Goal: Task Accomplishment & Management: Manage account settings

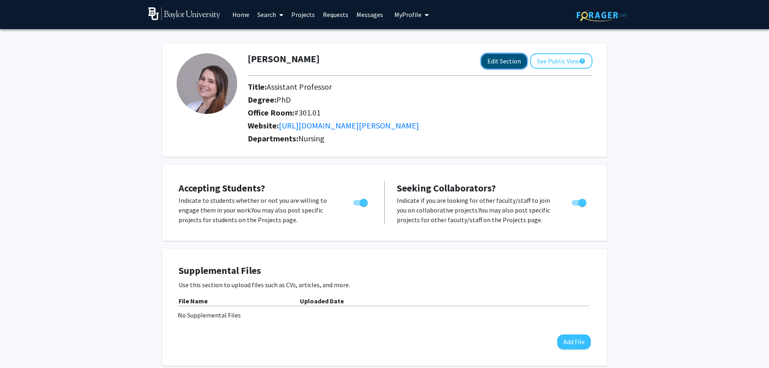
click at [499, 63] on button "Edit Section" at bounding box center [505, 61] width 46 height 15
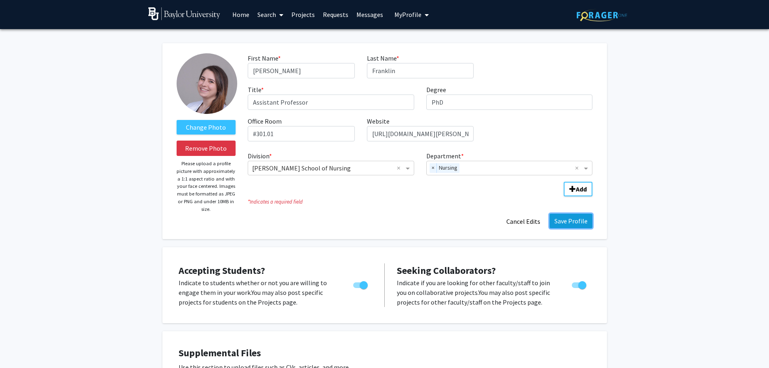
click at [576, 225] on button "Save Profile" at bounding box center [571, 221] width 43 height 15
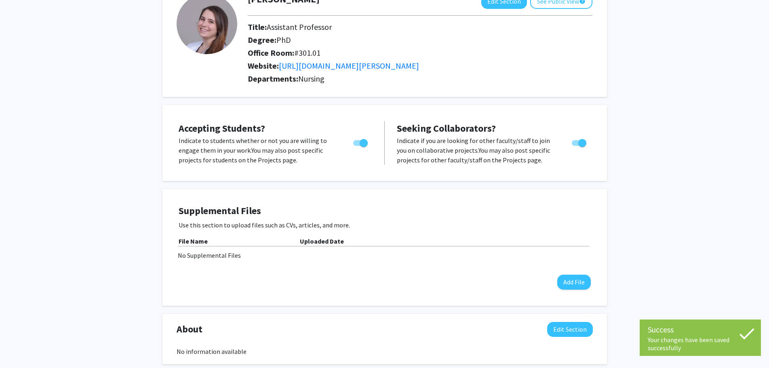
scroll to position [162, 0]
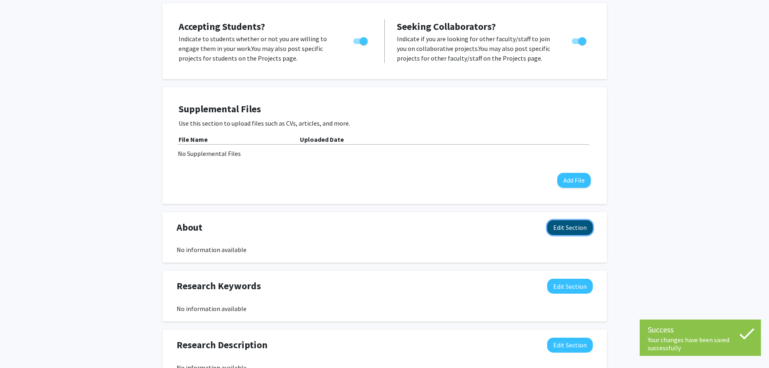
click at [577, 230] on button "Edit Section" at bounding box center [570, 227] width 46 height 15
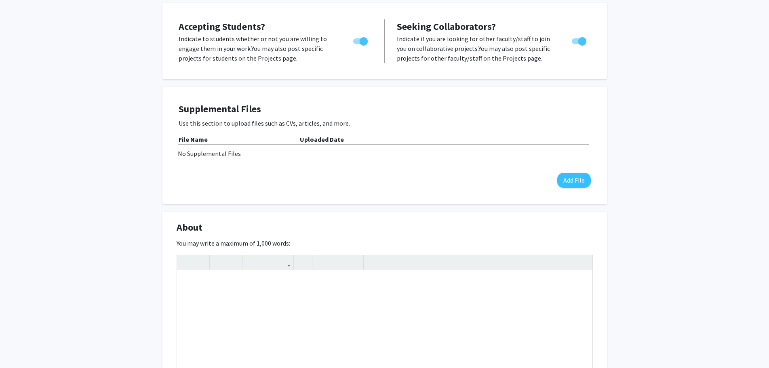
click at [749, 259] on div "Brady Franklin Edit Section See Public View help Title: Assistant Professor Deg…" at bounding box center [384, 284] width 769 height 834
click at [290, 309] on div "Note to users with screen readers: Please deactivate our accessibility plugin f…" at bounding box center [385, 331] width 416 height 121
paste div "Note to users with screen readers: Please deactivate our accessibility plugin f…"
type textarea "<p>Dr. Brady Franklin is a tenure-track Assistant Professor at Baylor Universit…"
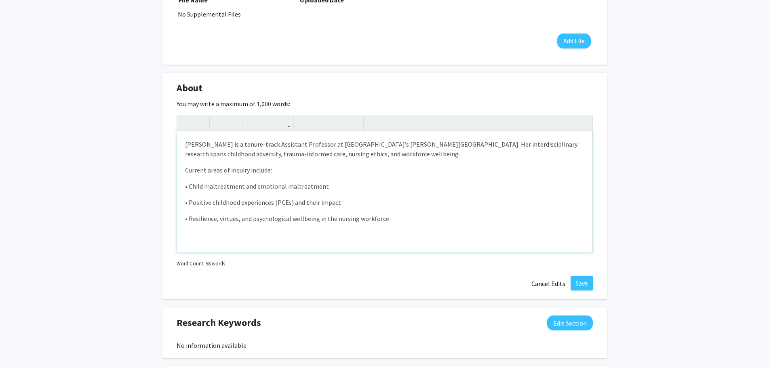
scroll to position [323, 0]
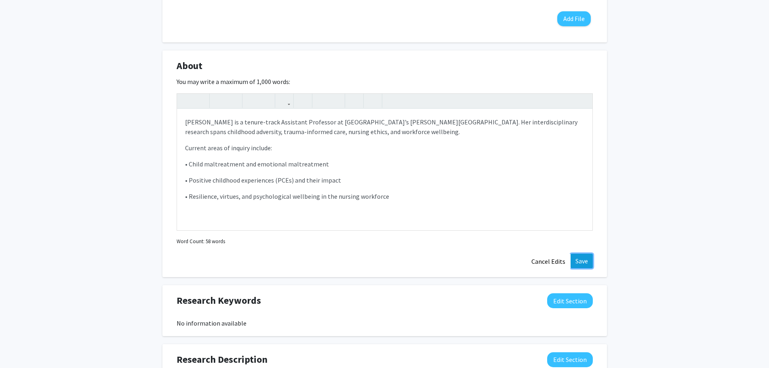
click at [581, 262] on button "Save" at bounding box center [582, 261] width 22 height 15
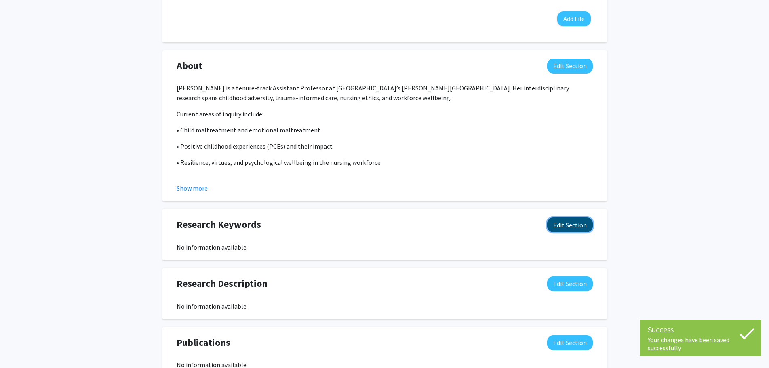
click at [566, 229] on button "Edit Section" at bounding box center [570, 225] width 46 height 15
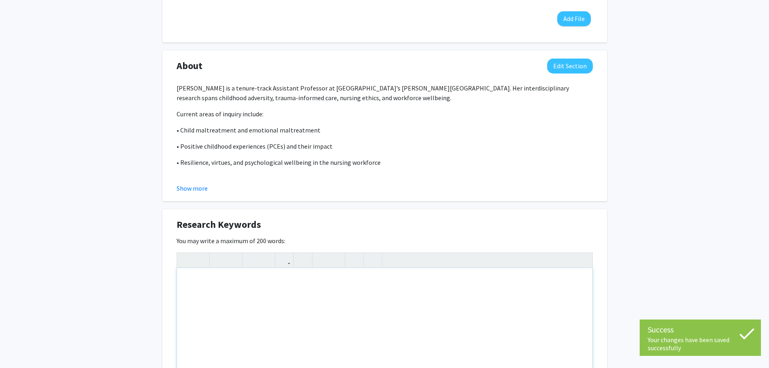
click at [377, 285] on div "Note to users with screen readers: Please deactivate our accessibility plugin f…" at bounding box center [385, 328] width 416 height 121
paste div "Note to users with screen readers: Please deactivate our accessibility plugin f…"
type textarea "<p>Dr. Brady Franklin is a tenure-track Assistant Professor at Baylor Universit…"
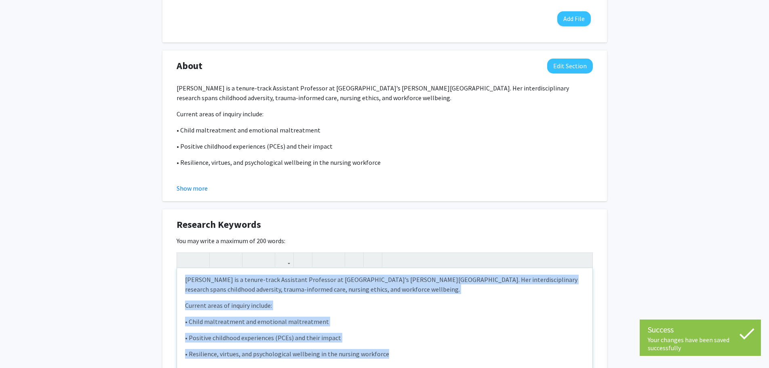
scroll to position [0, 0]
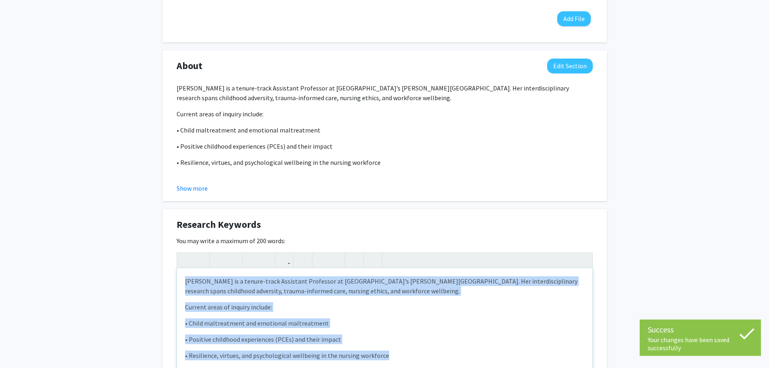
drag, startPoint x: 365, startPoint y: 335, endPoint x: 166, endPoint y: 255, distance: 215.0
click at [166, 255] on div "Research Keywords Edit Section You may write a maximum of 200 words: <p>Dr. Bra…" at bounding box center [385, 322] width 445 height 227
click at [565, 278] on p "[PERSON_NAME] is a tenure-track Assistant Professor at [GEOGRAPHIC_DATA]’s [PER…" at bounding box center [385, 286] width 400 height 19
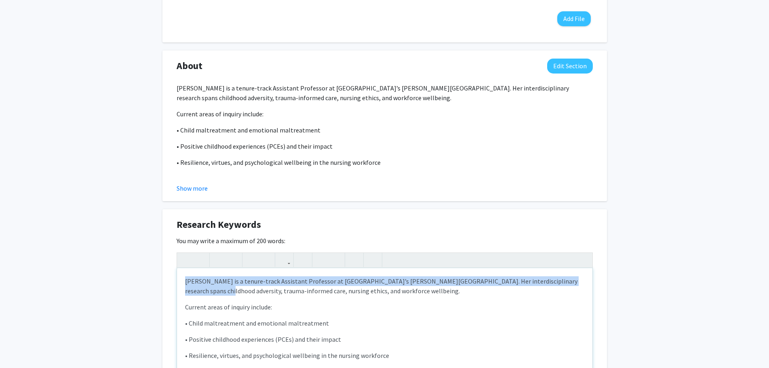
drag, startPoint x: 570, startPoint y: 282, endPoint x: 153, endPoint y: 282, distance: 416.5
click at [153, 282] on div "Brady Franklin Edit Section See Public View help Title: Assistant Professor Deg…" at bounding box center [384, 173] width 769 height 934
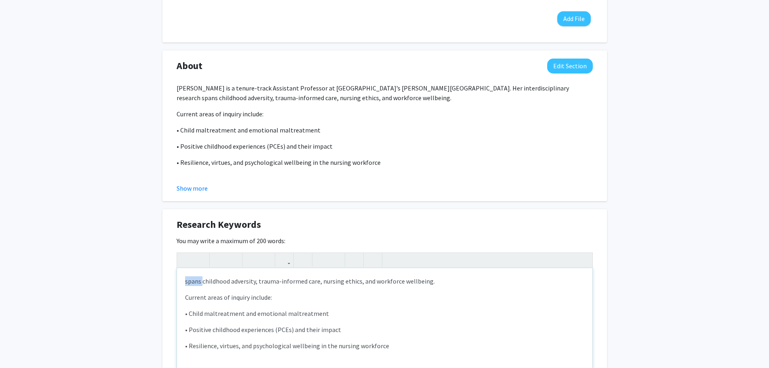
drag, startPoint x: 201, startPoint y: 283, endPoint x: 173, endPoint y: 281, distance: 27.9
click at [173, 281] on div "Research Keywords Edit Section You may write a maximum of 200 words: <p>&nbsp;s…" at bounding box center [385, 322] width 445 height 227
click at [243, 283] on p "childhood adversity, trauma-informed care, nursing ethics, and workforce wellbe…" at bounding box center [385, 282] width 400 height 10
click at [240, 282] on p "childhood adversity, trauma-informed care, nursing ethics, and workforce wellbe…" at bounding box center [385, 282] width 400 height 10
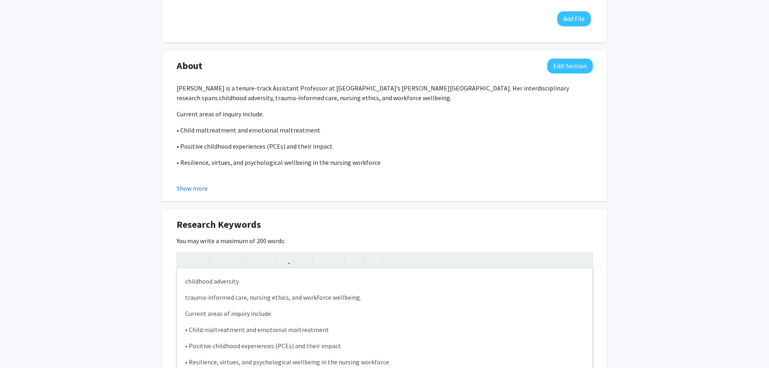
click at [248, 300] on p "trauma-informed care, nursing ethics, and workforce wellbeing." at bounding box center [385, 298] width 400 height 10
click at [227, 315] on p "nursing ethics, and workforce wellbeing." at bounding box center [385, 314] width 400 height 10
drag, startPoint x: 235, startPoint y: 315, endPoint x: 225, endPoint y: 315, distance: 9.7
click at [225, 315] on p "nursing ethics, and workforce wellbeing." at bounding box center [385, 314] width 400 height 10
click at [265, 327] on p "workforce wellbeing." at bounding box center [385, 330] width 400 height 10
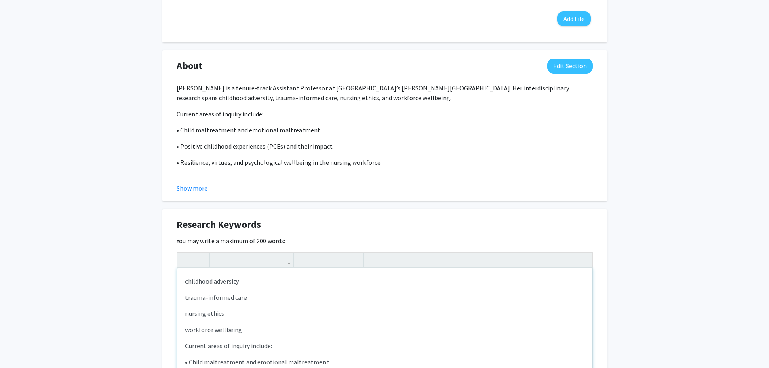
scroll to position [34, 0]
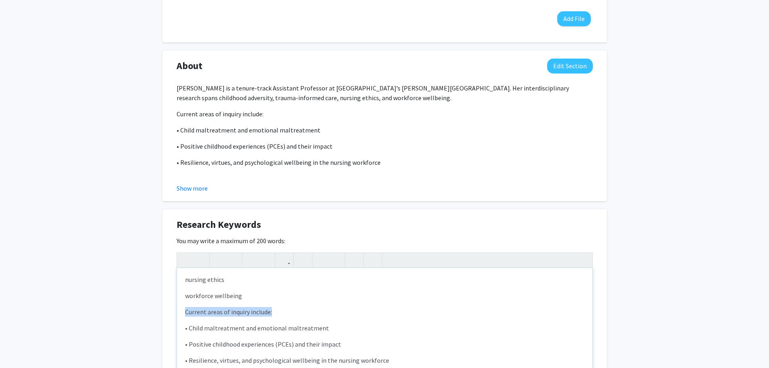
drag, startPoint x: 286, startPoint y: 316, endPoint x: 182, endPoint y: 313, distance: 103.6
click at [182, 313] on div "childhood adversity trauma-informed care nursing ethics workforce wellbeing Cur…" at bounding box center [385, 328] width 416 height 121
click at [188, 328] on p "• Child maltreatment and emotional maltreatment" at bounding box center [385, 328] width 400 height 10
click at [247, 329] on p "•Child maltreatment and emotional maltreatment" at bounding box center [385, 328] width 400 height 10
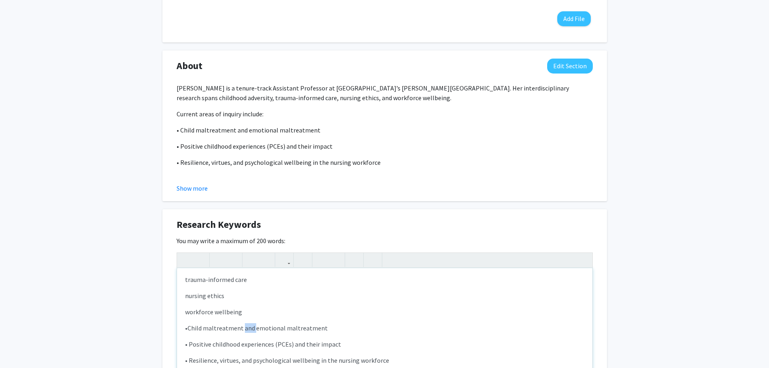
click at [247, 329] on p "•Child maltreatment and emotional maltreatment" at bounding box center [385, 328] width 400 height 10
click at [187, 311] on p "•Child maltreatment" at bounding box center [385, 312] width 400 height 10
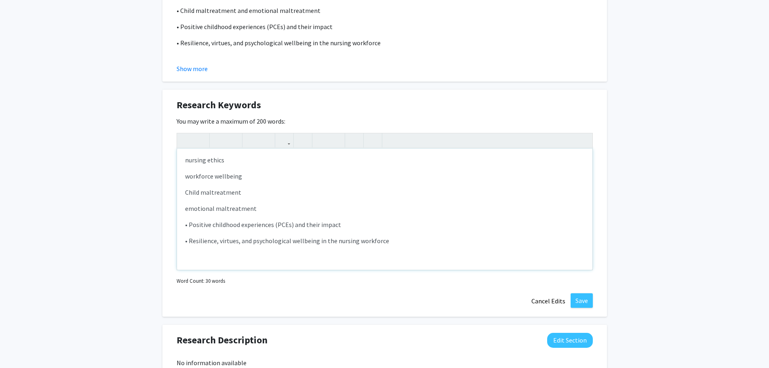
scroll to position [445, 0]
click at [189, 224] on p "• Positive childhood experiences (PCEs) and their impact" at bounding box center [385, 223] width 400 height 10
click at [186, 239] on p "• Resilience, virtues, and psychological wellbeing in the nursing workforce" at bounding box center [385, 240] width 400 height 10
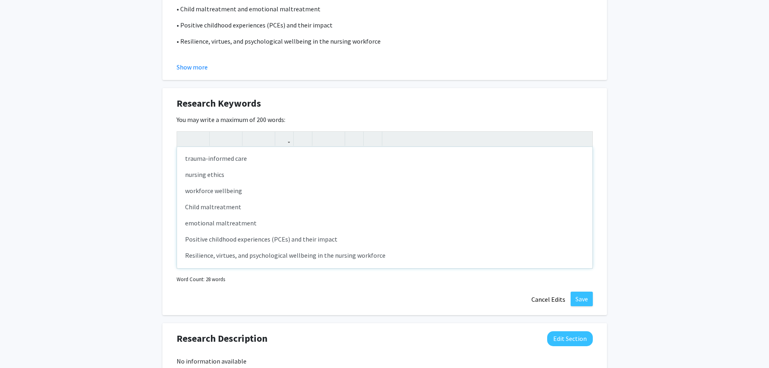
scroll to position [34, 0]
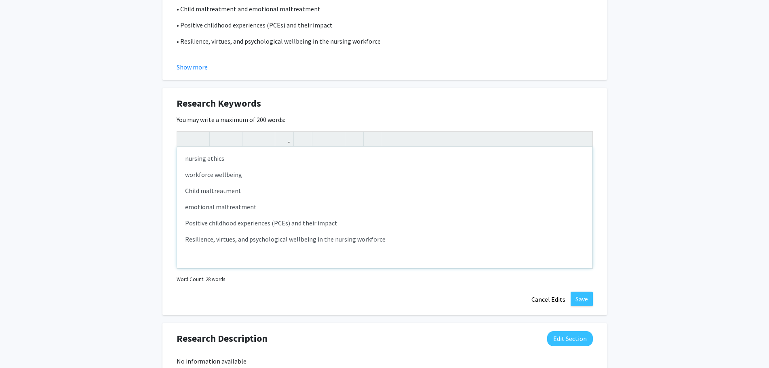
click at [214, 240] on span "Resilience, virtues, and psychological wellbeing in the nursing workforce" at bounding box center [285, 239] width 201 height 8
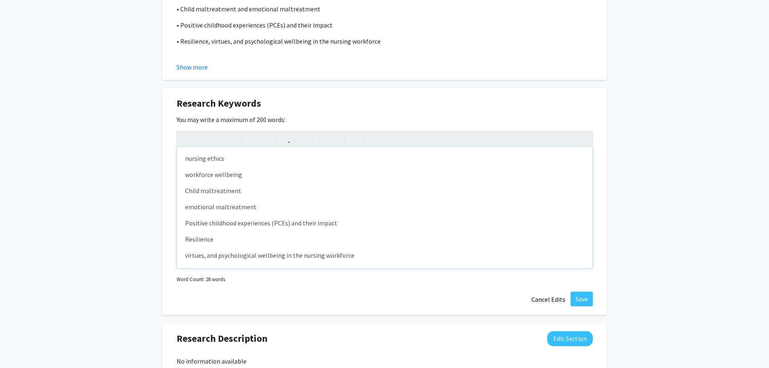
click at [208, 258] on span "virtues, and psychological wellbeing in the nursing workforce" at bounding box center [269, 256] width 169 height 8
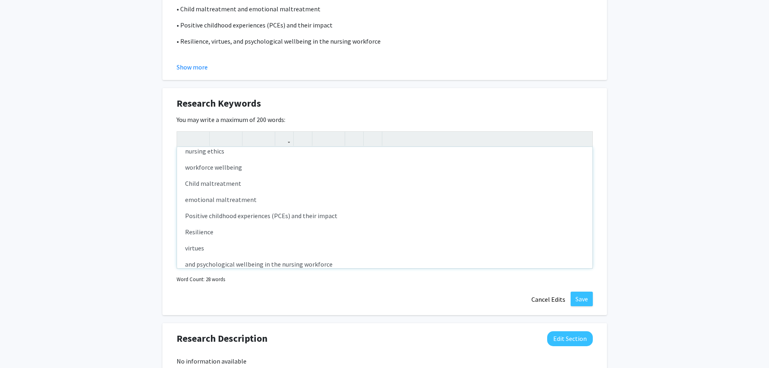
scroll to position [66, 0]
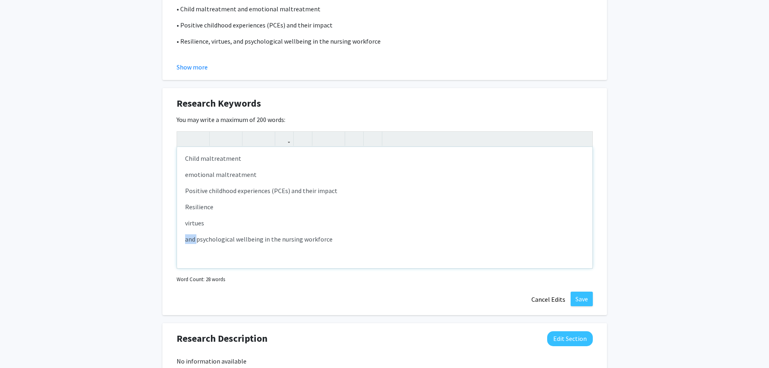
drag, startPoint x: 196, startPoint y: 241, endPoint x: 182, endPoint y: 241, distance: 14.2
click at [182, 241] on div "childhood adversity trauma-informed care nursing ethics workforce wellbeing Chi…" at bounding box center [385, 207] width 416 height 121
type textarea "<p>childhood adversity</p><p>&nbsp;trauma-informed care</p><p>nursing ethics</p…"
click at [583, 303] on button "Save" at bounding box center [582, 299] width 22 height 15
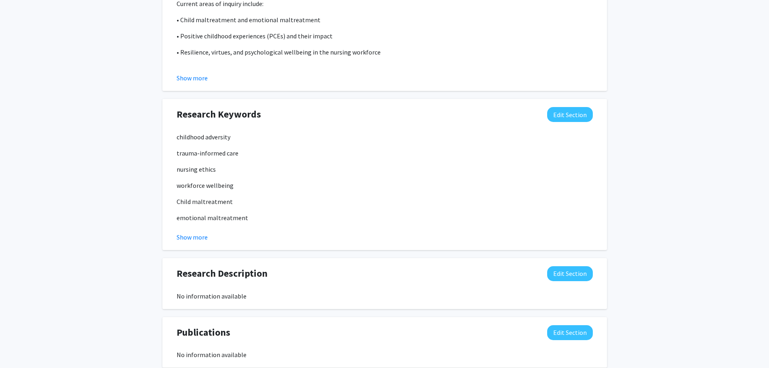
scroll to position [462, 0]
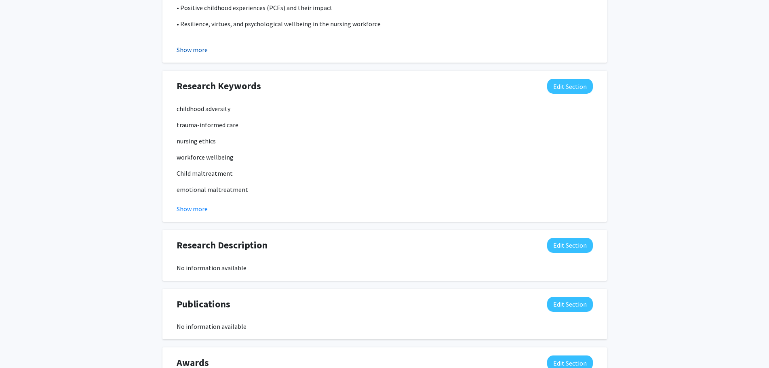
click at [200, 54] on button "Show more" at bounding box center [192, 50] width 31 height 10
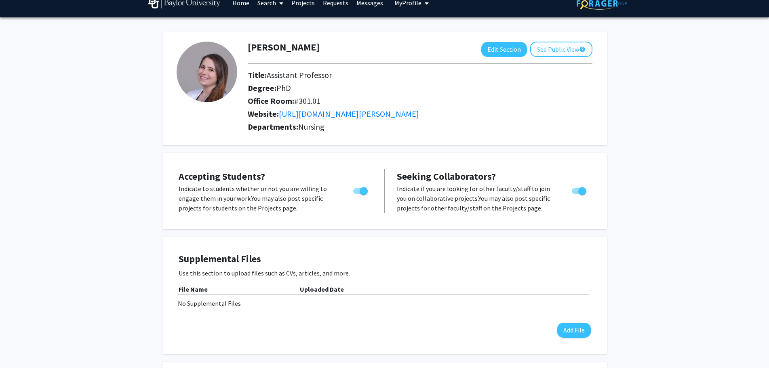
scroll to position [0, 0]
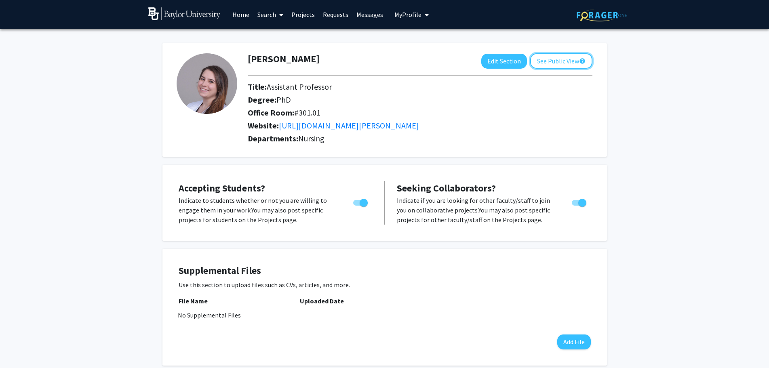
click at [541, 65] on button "See Public View help" at bounding box center [562, 60] width 62 height 15
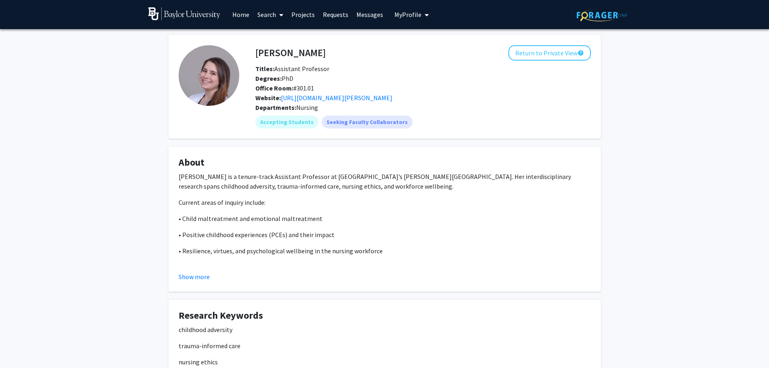
click at [189, 282] on fg-card "About Dr. Brady Franklin is a tenure-track Assistant Professor at Baylor Univer…" at bounding box center [385, 219] width 433 height 145
click at [190, 279] on button "Show more" at bounding box center [194, 277] width 31 height 10
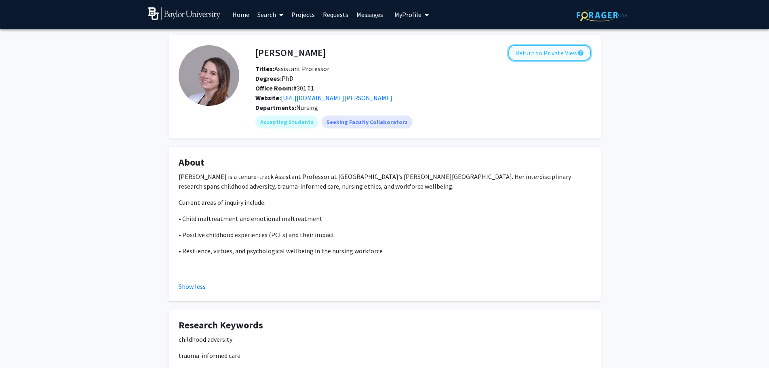
click at [555, 52] on button "Return to Private View help" at bounding box center [550, 52] width 82 height 15
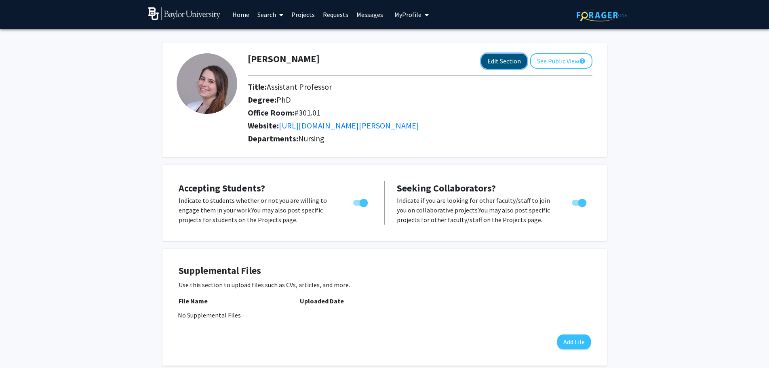
click at [508, 63] on button "Edit Section" at bounding box center [505, 61] width 46 height 15
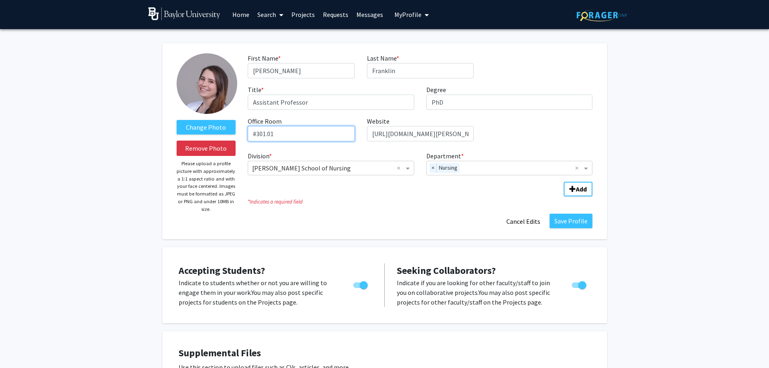
click at [296, 137] on input "#301.01" at bounding box center [301, 133] width 107 height 15
type input "#301.02"
click at [576, 224] on button "Save Profile" at bounding box center [571, 221] width 43 height 15
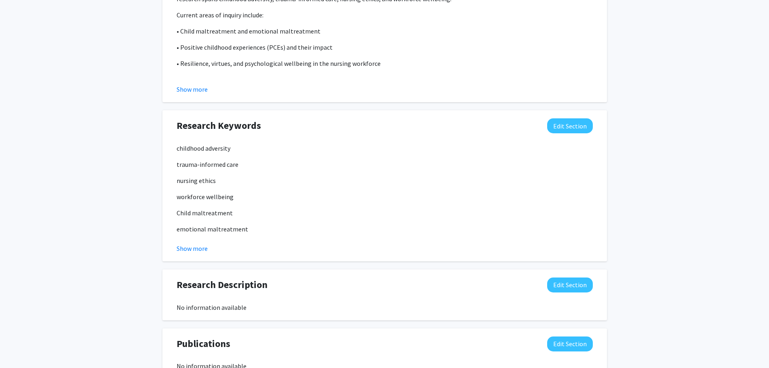
scroll to position [422, 0]
click at [562, 128] on button "Edit Section" at bounding box center [570, 126] width 46 height 15
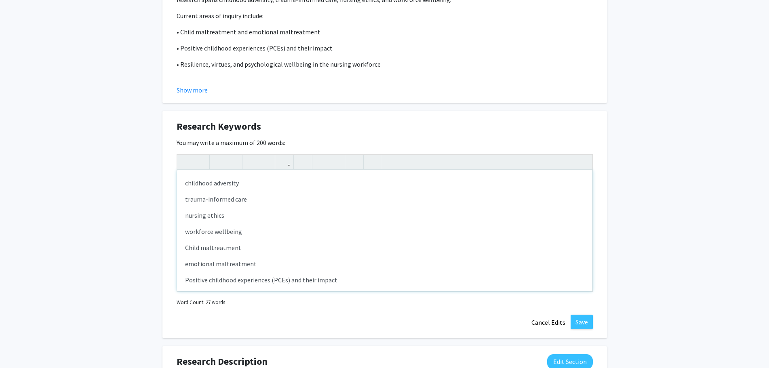
click at [317, 258] on div "childhood adversity trauma-informed care nursing ethics workforce wellbeing Chi…" at bounding box center [385, 230] width 416 height 121
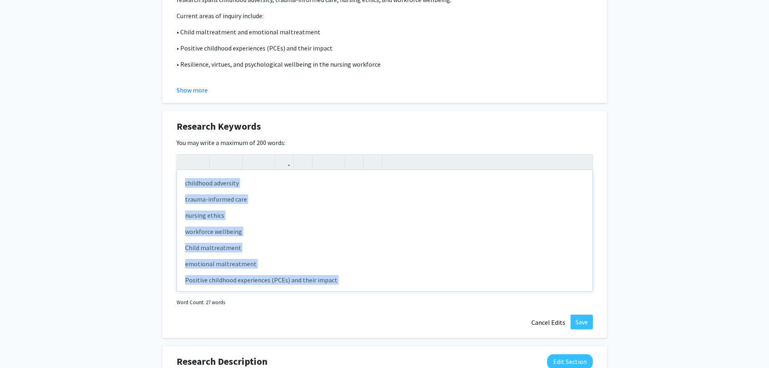
copy div "childhood adversity trauma-informed care nursing ethics workforce wellbeing Chi…"
paste div "Note to users with screen readers: Please deactivate our accessibility plugin f…"
type textarea "<p>Childhood adversity</p><p>Adverse Childhood Experiences (ACEs)</p><p>Positiv…"
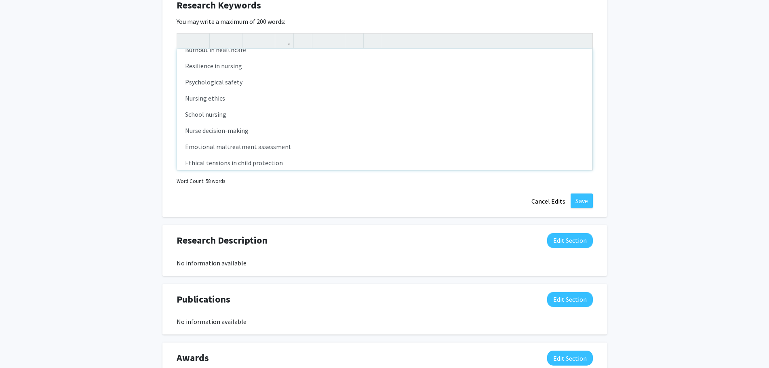
scroll to position [235, 0]
click at [249, 150] on p "Nurse wellbeing" at bounding box center [385, 151] width 400 height 10
click at [267, 178] on p "Gratitude in nursing" at bounding box center [385, 183] width 400 height 10
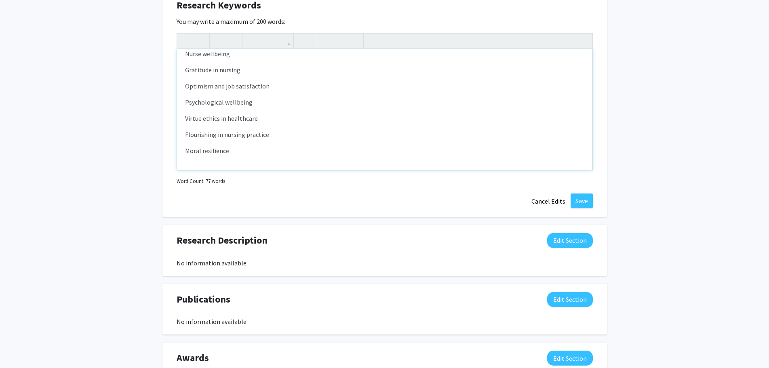
click at [263, 154] on p "Moral resilience" at bounding box center [385, 151] width 400 height 10
type textarea "<p>Childhood adversity</p><p>Adverse Childhood Experiences (ACEs)</p><p>Positiv…"
click at [588, 205] on button "Save" at bounding box center [582, 201] width 22 height 15
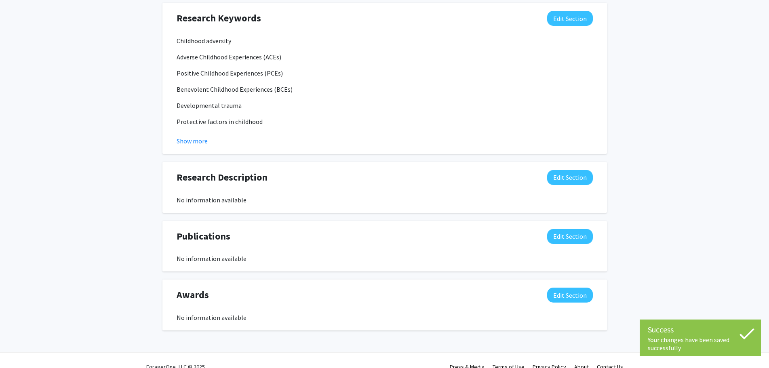
scroll to position [368, 0]
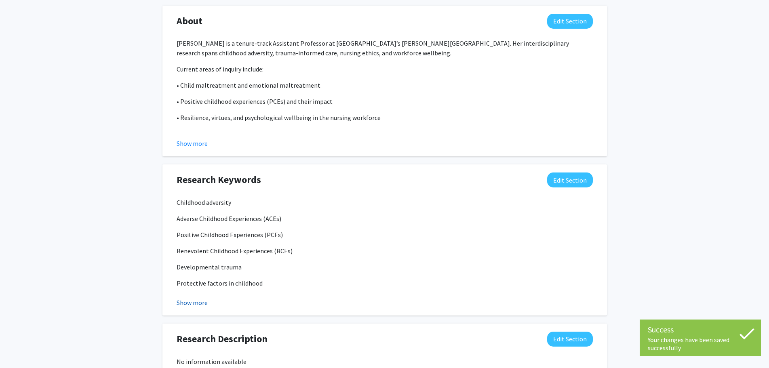
click at [188, 306] on button "Show more" at bounding box center [192, 303] width 31 height 10
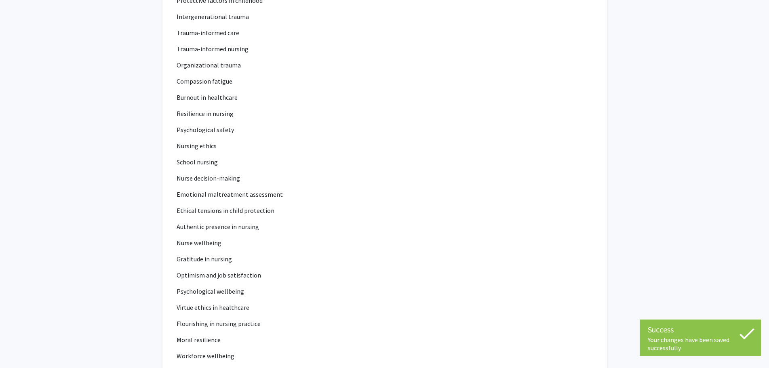
scroll to position [934, 0]
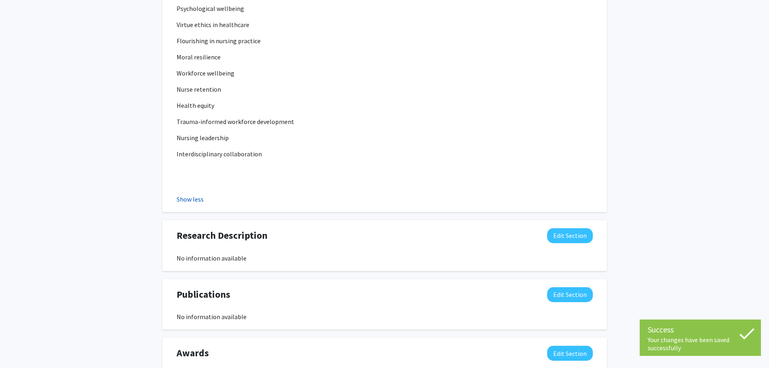
click at [185, 197] on button "Show less" at bounding box center [190, 199] width 27 height 10
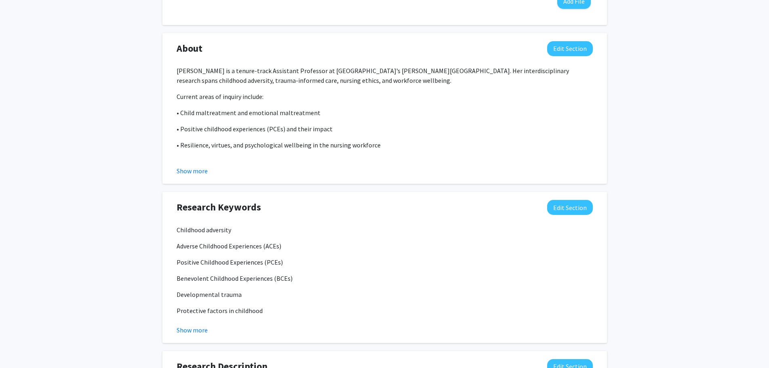
scroll to position [503, 0]
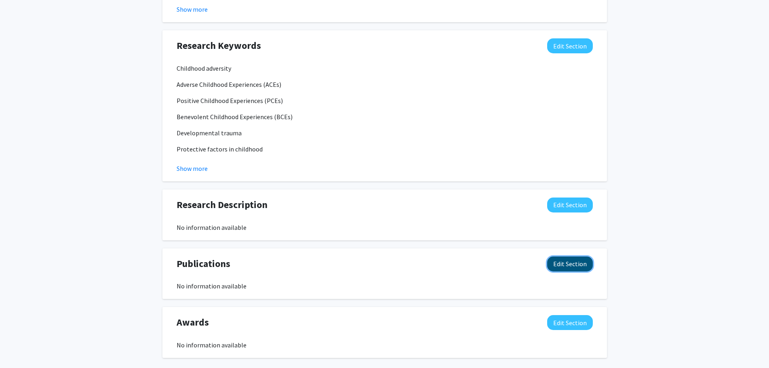
click at [572, 265] on button "Edit Section" at bounding box center [570, 264] width 46 height 15
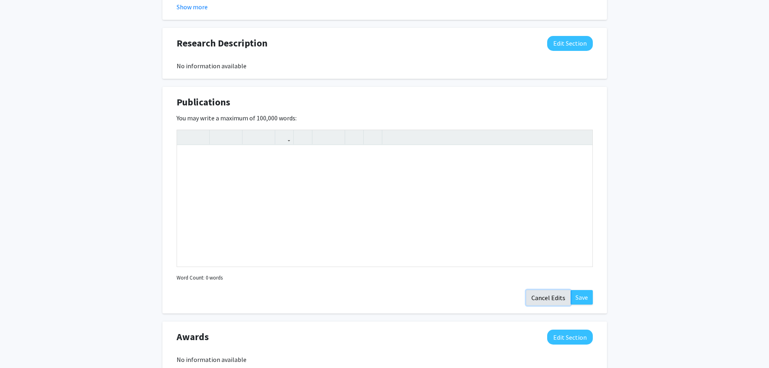
click at [545, 296] on button "Cancel Edits" at bounding box center [548, 297] width 44 height 15
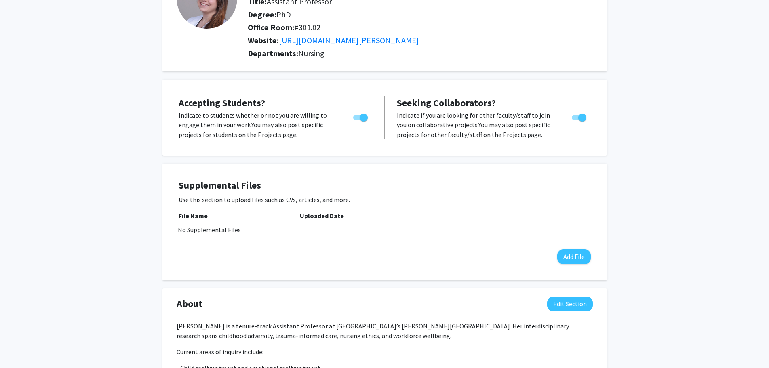
scroll to position [0, 0]
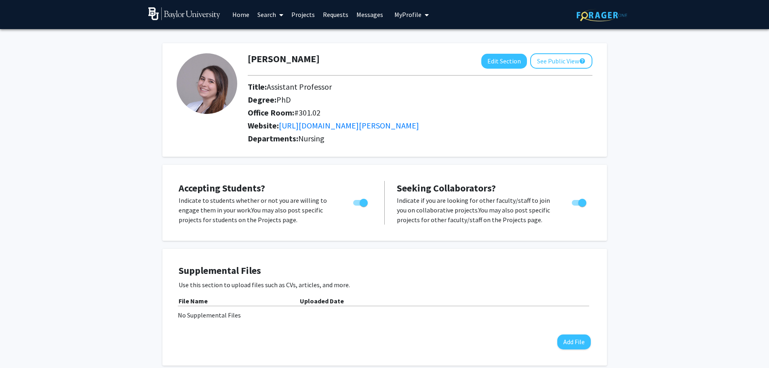
click at [271, 18] on link "Search" at bounding box center [271, 14] width 34 height 28
click at [271, 30] on span "Faculty/Staff" at bounding box center [283, 37] width 59 height 16
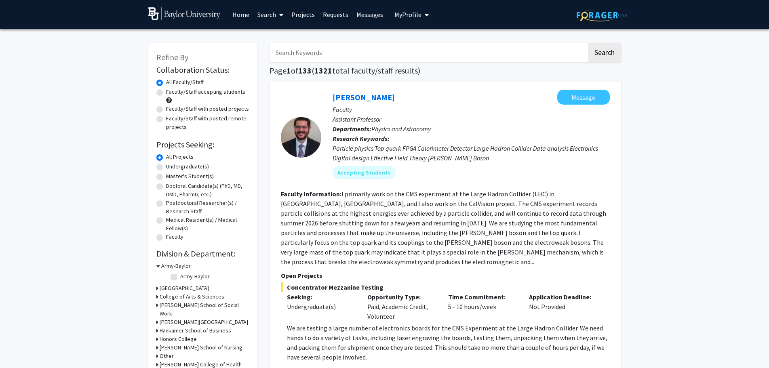
click at [304, 53] on input "Search Keywords" at bounding box center [428, 52] width 317 height 19
type input "karen me"
click at [588, 43] on button "Search" at bounding box center [604, 52] width 33 height 19
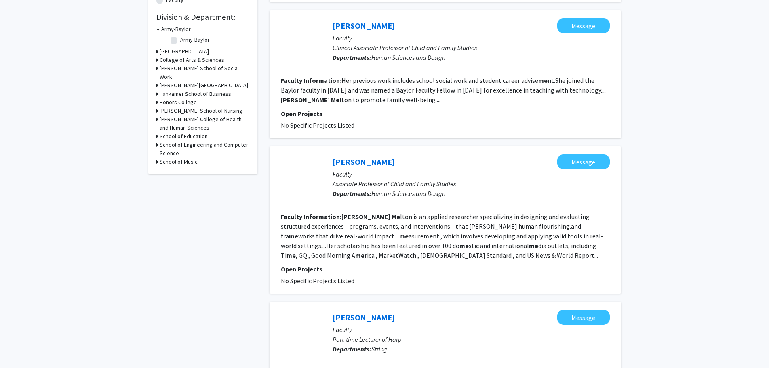
scroll to position [243, 0]
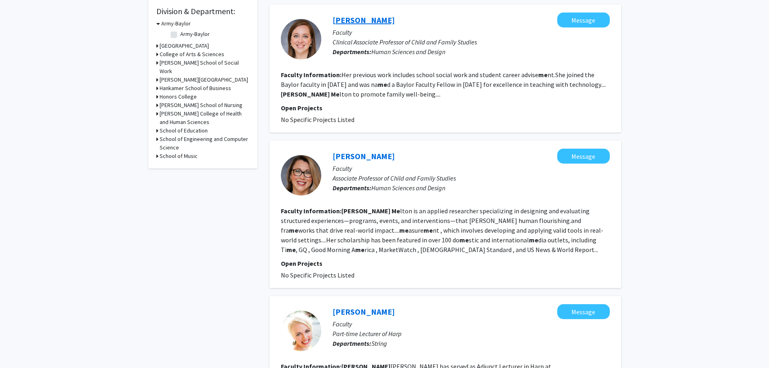
click at [372, 19] on link "[PERSON_NAME]" at bounding box center [364, 20] width 62 height 10
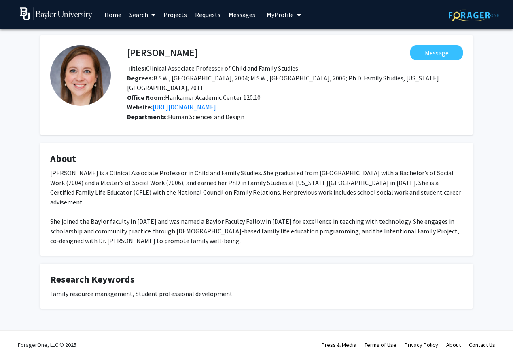
click at [269, 225] on div "Dr. Nicole McAninch is a Clinical Associate Professor in Child and Family Studi…" at bounding box center [256, 207] width 412 height 78
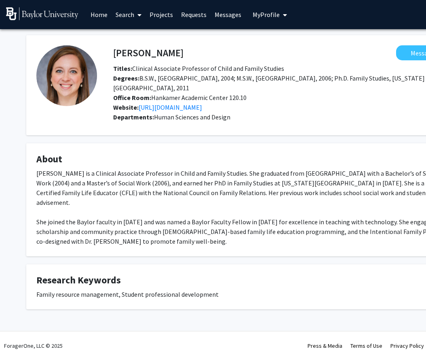
click at [231, 196] on div "Dr. Nicole McAninch is a Clinical Associate Professor in Child and Family Studi…" at bounding box center [242, 207] width 412 height 78
click at [235, 205] on div "Dr. Nicole McAninch is a Clinical Associate Professor in Child and Family Studi…" at bounding box center [242, 207] width 412 height 78
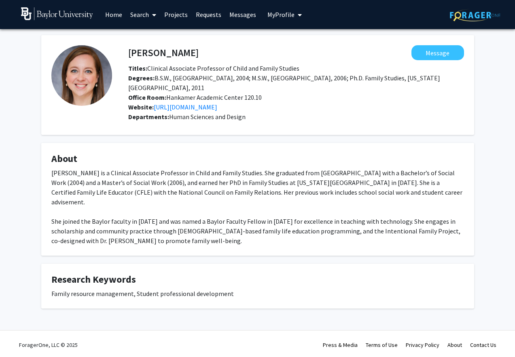
click at [293, 195] on div "Dr. Nicole McAninch is a Clinical Associate Professor in Child and Family Studi…" at bounding box center [257, 207] width 412 height 78
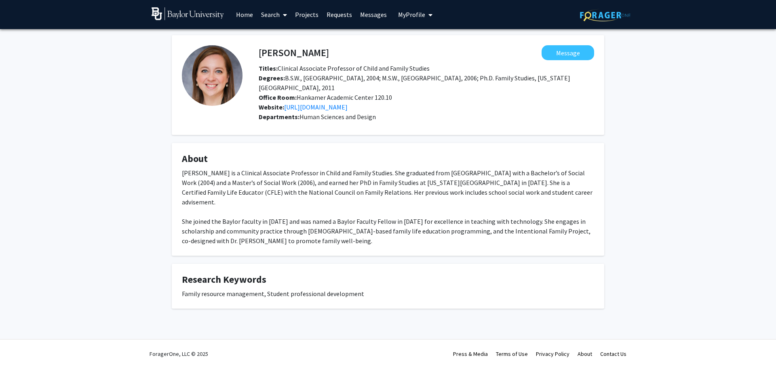
click at [413, 14] on span "My Profile" at bounding box center [411, 15] width 27 height 8
click at [436, 49] on span "View Profile" at bounding box center [448, 46] width 49 height 9
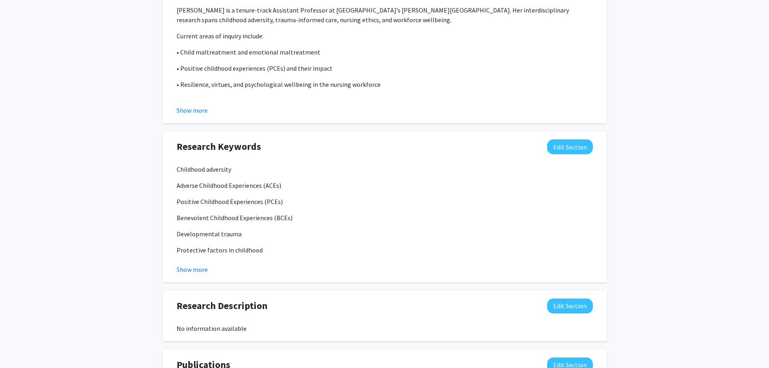
scroll to position [404, 0]
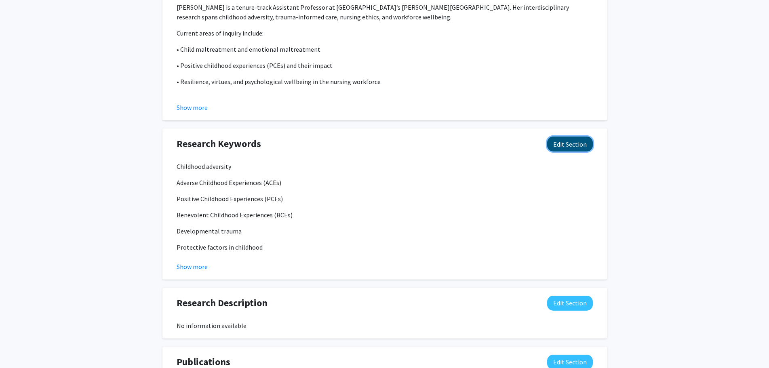
click at [572, 149] on button "Edit Section" at bounding box center [570, 144] width 46 height 15
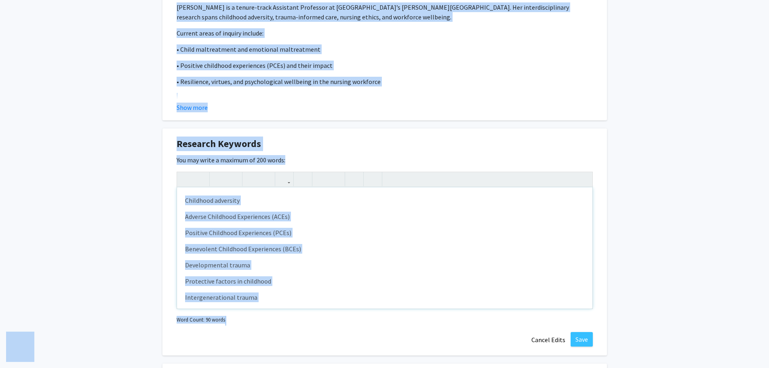
click at [290, 270] on div "Childhood adversity Adverse Childhood Experiences (ACEs) Positive Childhood Exp…" at bounding box center [385, 248] width 416 height 121
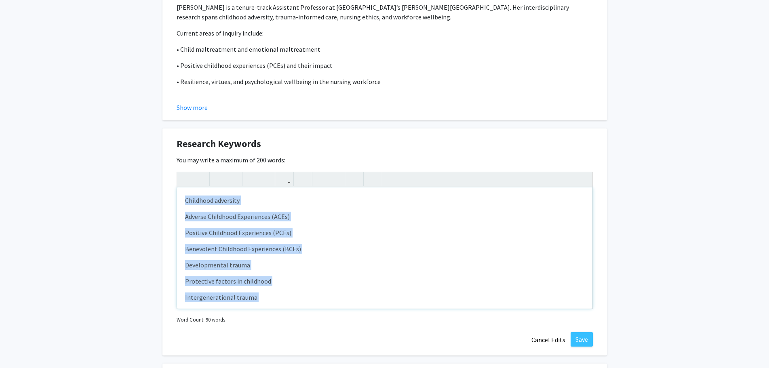
paste div "Note to users with screen readers: Please deactivate our accessibility plugin f…"
type textarea "<p>hildhood adversity in nursing</p><p>positive childhood experiences (PCEs) an…"
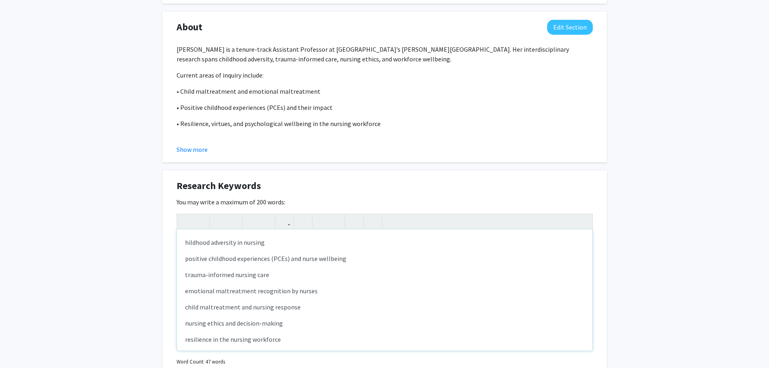
scroll to position [364, 0]
click at [184, 242] on div "hildhood adversity in nursing positive childhood experiences (PCEs) and nurse w…" at bounding box center [385, 288] width 416 height 121
type textarea "<p>hildhood adversity in nursing</p><p>positive childhood experiences (PCEs) an…"
click at [182, 239] on div "hildhood adversity in nursing positive childhood experiences (PCEs) and nurse w…" at bounding box center [385, 288] width 416 height 121
drag, startPoint x: 273, startPoint y: 245, endPoint x: 240, endPoint y: 244, distance: 33.2
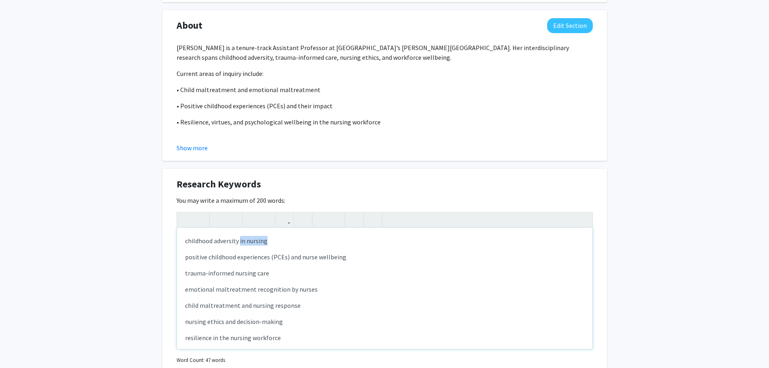
click at [240, 252] on p "childhood adversity in nursing" at bounding box center [385, 257] width 400 height 10
click at [188, 252] on p "childhood adversity" at bounding box center [385, 257] width 400 height 10
click at [184, 257] on div "Childhood adversity positive childhood experiences (PCEs) and nurse wellbeing t…" at bounding box center [385, 288] width 416 height 121
click at [188, 268] on p "positive childhood experiences (PCEs) and nurse wellbeing" at bounding box center [385, 273] width 400 height 10
click at [352, 240] on span "ositive childhood experiences (PCEs) and nurse wellbeing" at bounding box center [325, 241] width 158 height 8
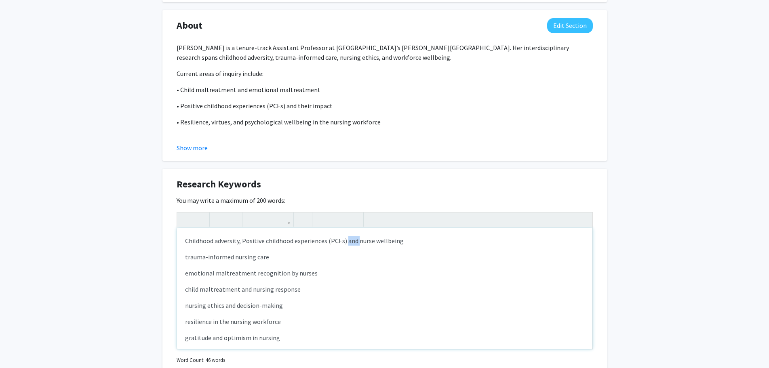
click at [352, 240] on span "ositive childhood experiences (PCEs) and nurse wellbeing" at bounding box center [325, 241] width 158 height 8
click at [349, 243] on span "ositive childhood experiences (PCEs) and nurse wellbeing" at bounding box center [325, 241] width 158 height 8
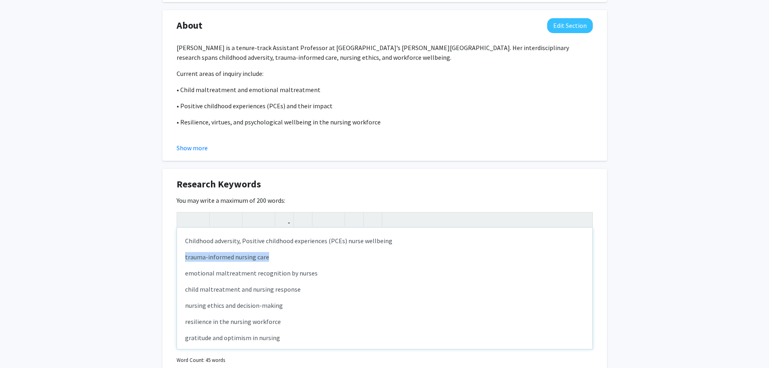
drag, startPoint x: 228, startPoint y: 259, endPoint x: 178, endPoint y: 260, distance: 50.6
click at [178, 260] on div "Childhood adversity, P ositive childhood experiences (PCEs) nurse wellbeing tra…" at bounding box center [385, 288] width 416 height 121
copy p "trauma-informed nursing care"
click at [345, 243] on span "ositive childhood experiences (PCEs) nurse wellbeing" at bounding box center [319, 241] width 146 height 8
click at [405, 239] on span "ositive childhood experiences (PCEs), trauma-informed nursing care nurse wellbe…" at bounding box center [362, 241] width 233 height 8
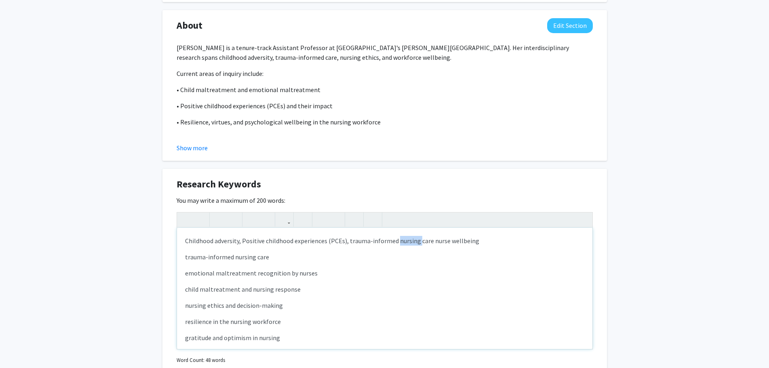
click at [405, 239] on span "ositive childhood experiences (PCEs), trauma-informed nursing care nurse wellbe…" at bounding box center [362, 241] width 233 height 8
click at [406, 242] on span "ositive childhood experiences (PCEs), trauma-informed care nurse wellbeing" at bounding box center [351, 241] width 211 height 8
click at [350, 243] on span "ositive childhood experiences (PCEs), trauma-informed care, nurse wellbeing" at bounding box center [352, 241] width 213 height 8
click at [412, 243] on span "ositive childhood experiences (PCEs), [PERSON_NAME]-informed care, nurse wellbe…" at bounding box center [366, 241] width 240 height 8
drag, startPoint x: 305, startPoint y: 264, endPoint x: 188, endPoint y: 251, distance: 118.0
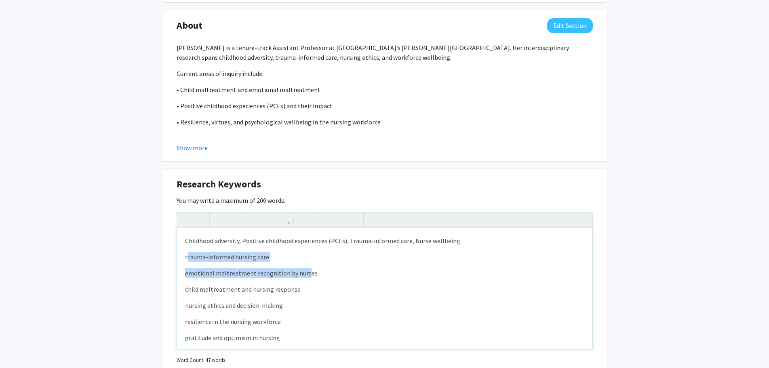
click at [188, 251] on div "Childhood adversity, P ositive childhood experiences (PCEs), [PERSON_NAME]-info…" at bounding box center [385, 288] width 416 height 121
click at [260, 268] on p "trauma-informed nursing care" at bounding box center [385, 273] width 400 height 10
drag, startPoint x: 275, startPoint y: 257, endPoint x: 174, endPoint y: 257, distance: 100.3
click at [174, 257] on div "Research Keywords Edit Section You may write a maximum of 200 words: <p>Childho…" at bounding box center [385, 282] width 445 height 227
click at [470, 252] on p "Childhood adversity, P ositive childhood experiences (PCEs), Trauma-informed ca…" at bounding box center [385, 257] width 400 height 10
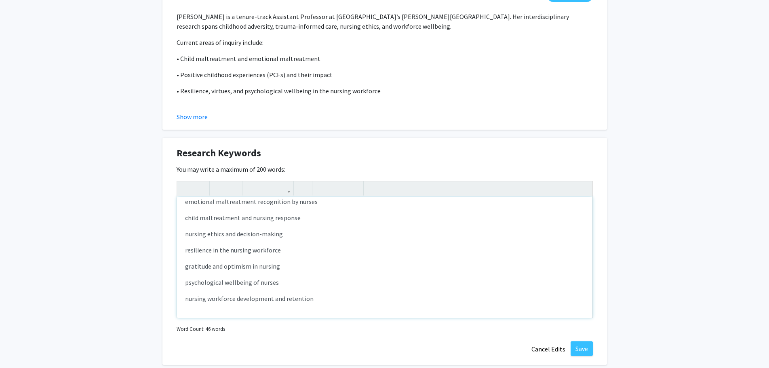
scroll to position [404, 0]
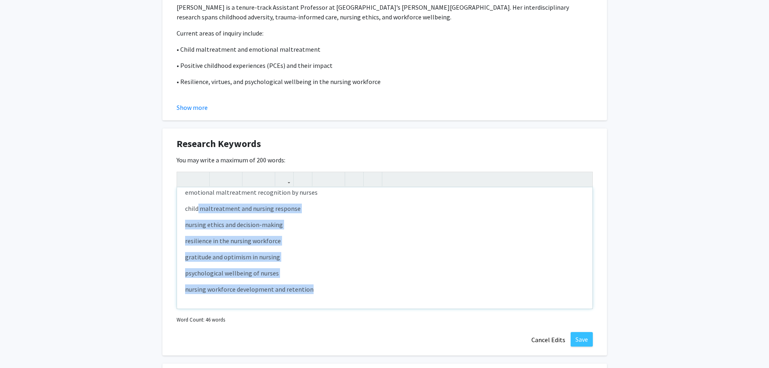
drag, startPoint x: 330, startPoint y: 294, endPoint x: 200, endPoint y: 216, distance: 151.7
click at [198, 213] on div "Childhood adversity, P ositive childhood experiences (PCEs), Trauma-informed ca…" at bounding box center [385, 248] width 416 height 121
click at [289, 236] on p "nursing ethics and decision-making" at bounding box center [385, 241] width 400 height 10
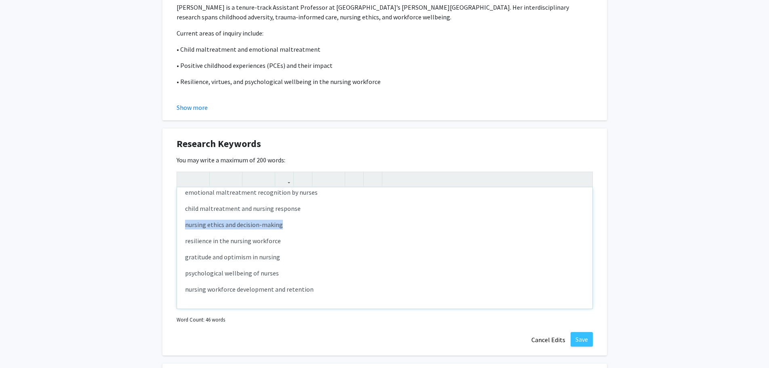
drag, startPoint x: 297, startPoint y: 223, endPoint x: 169, endPoint y: 218, distance: 127.9
click at [169, 218] on div "Research Keywords Edit Section You may write a maximum of 200 words: <p>Childho…" at bounding box center [385, 242] width 445 height 227
copy p "nursing ethics and decision-making"
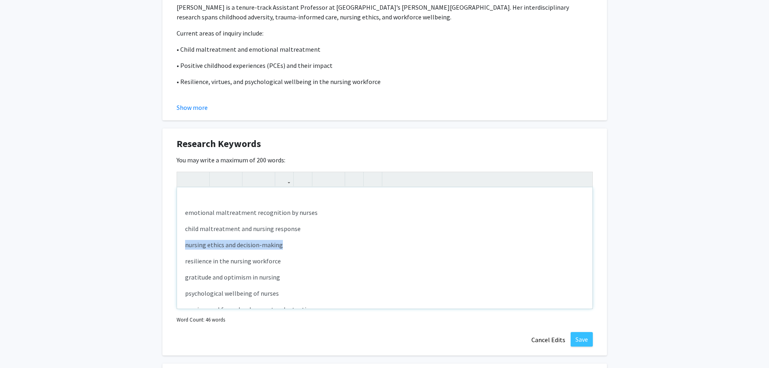
scroll to position [0, 0]
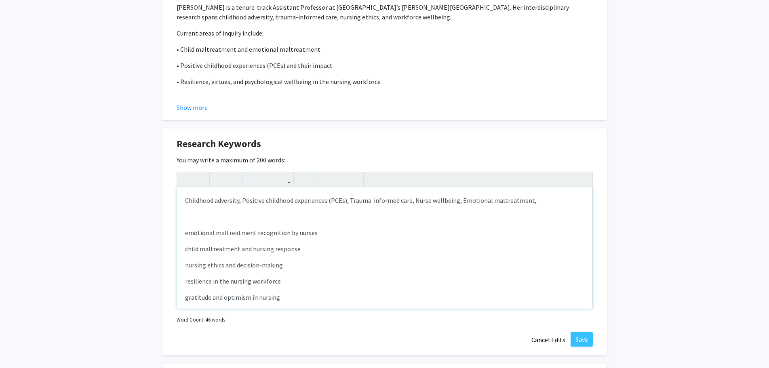
click at [541, 192] on div "Childhood adversity, P ositive childhood experiences (PCEs), Trauma-informed ca…" at bounding box center [385, 248] width 416 height 121
click at [529, 201] on span "ositive childhood experiences (PCEs), [PERSON_NAME]-informed care, Nurse wellbe…" at bounding box center [374, 206] width 378 height 18
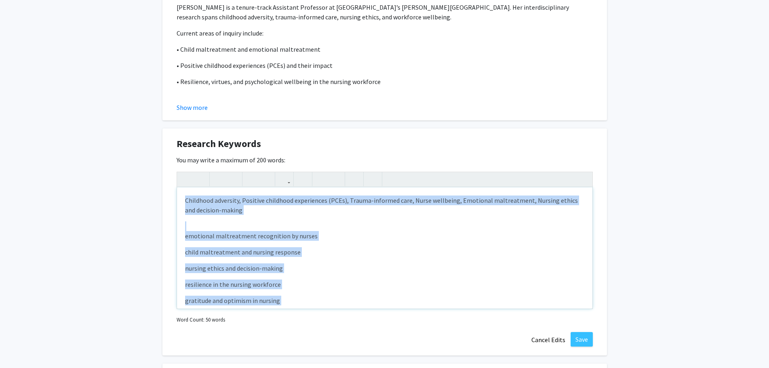
scroll to position [44, 0]
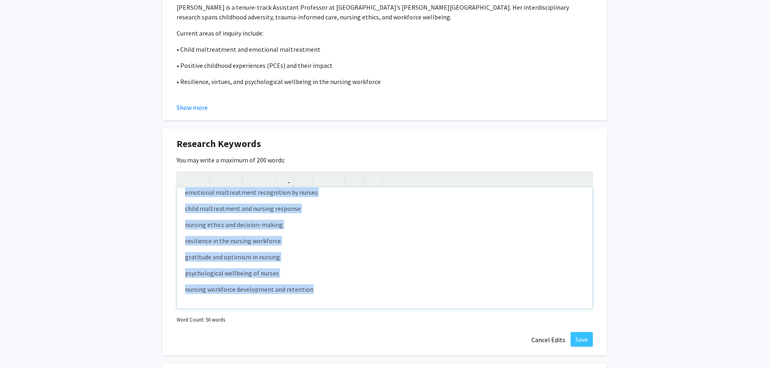
drag, startPoint x: 278, startPoint y: 227, endPoint x: 311, endPoint y: 309, distance: 88.5
click at [311, 309] on div "<p>Childhood adversity, P<span style="font-size: 1rem;">ositive childhood exper…" at bounding box center [385, 240] width 416 height 137
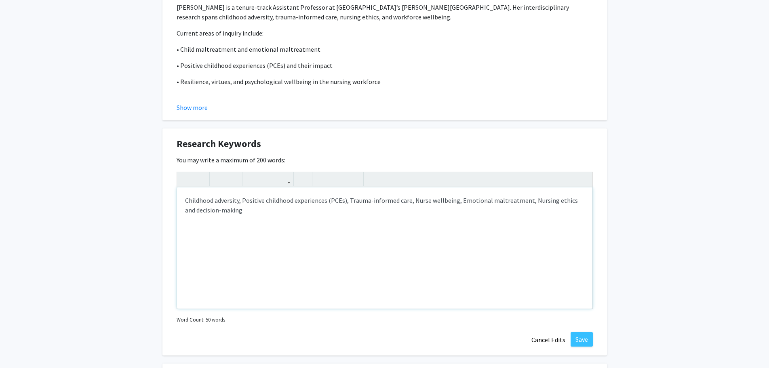
scroll to position [0, 0]
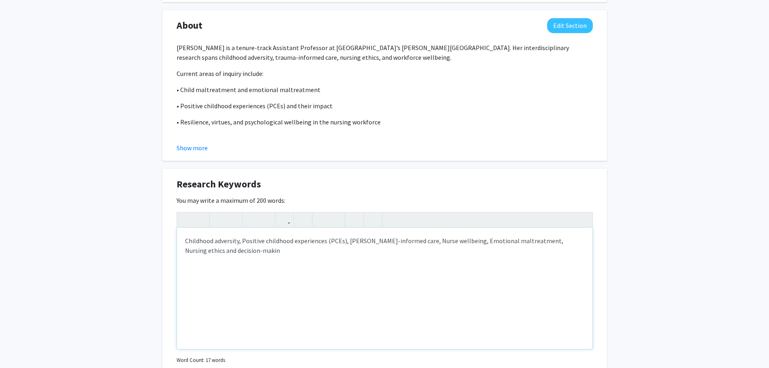
type textarea "<p>Childhood adversity, P<span style="font-size: 1rem;">ositive childhood exper…"
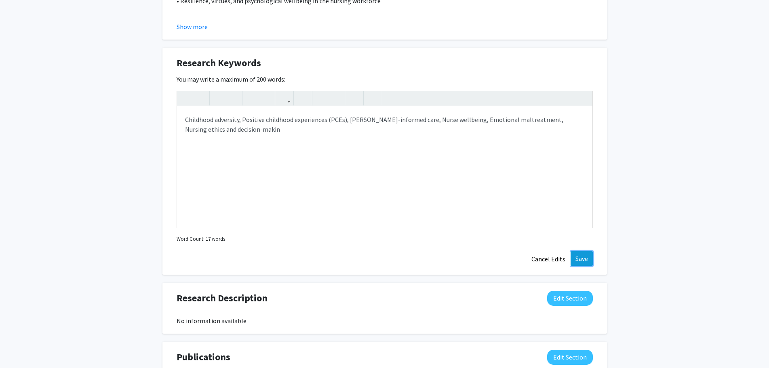
click at [586, 262] on button "Save" at bounding box center [582, 259] width 22 height 15
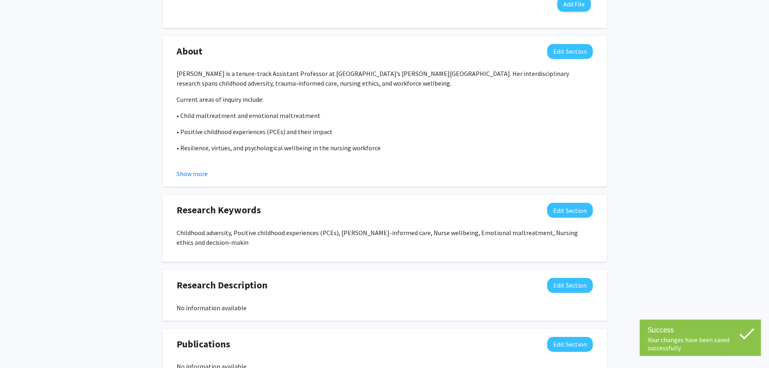
scroll to position [338, 0]
click at [561, 49] on button "Edit Section" at bounding box center [570, 51] width 46 height 15
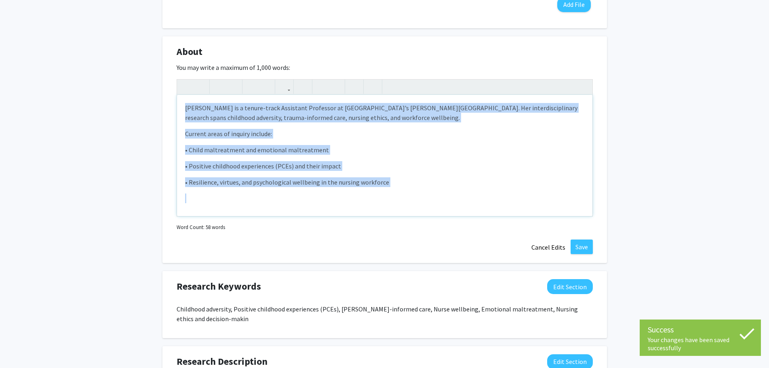
drag, startPoint x: 348, startPoint y: 175, endPoint x: 123, endPoint y: 72, distance: 247.5
click at [123, 72] on div "[PERSON_NAME] Edit Section See Public View help Title: Assistant Professor Degr…" at bounding box center [384, 116] width 769 height 850
copy div "[PERSON_NAME] is a tenure-track Assistant Professor at [GEOGRAPHIC_DATA]’s [PER…"
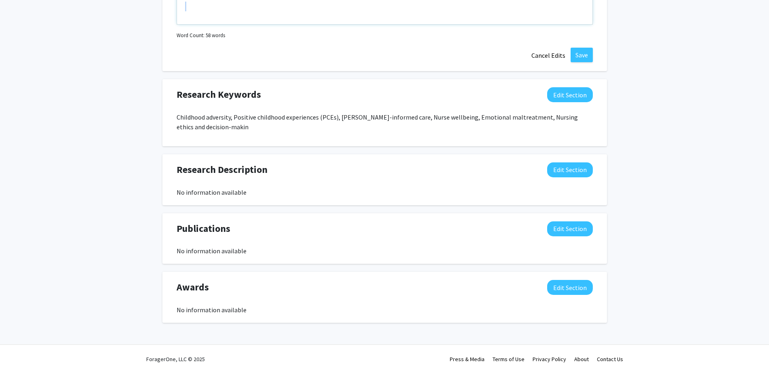
scroll to position [535, 0]
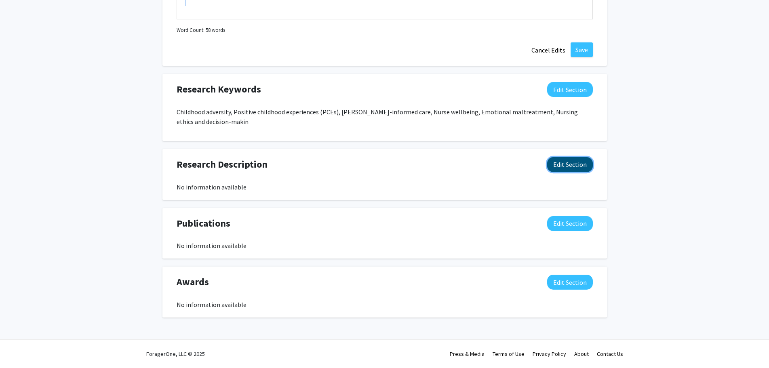
click at [574, 168] on button "Edit Section" at bounding box center [570, 164] width 46 height 15
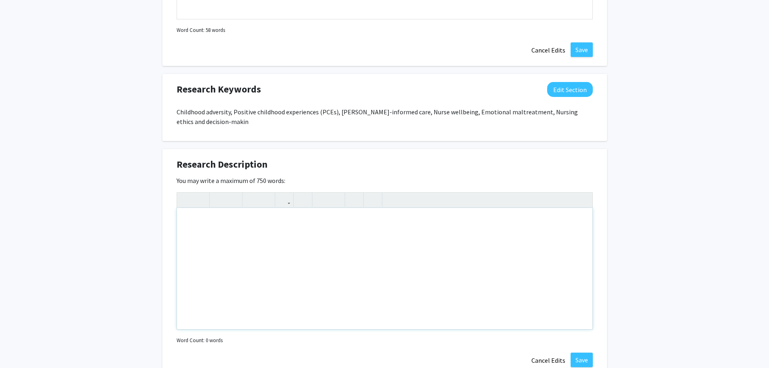
click at [299, 233] on div "Note to users with screen readers: Please deactivate our accessibility plugin f…" at bounding box center [385, 268] width 416 height 121
paste div "Note to users with screen readers: Please deactivate our accessibility plugin f…"
type textarea "<p>[PERSON_NAME] is a tenure-track Assistant Professor at [GEOGRAPHIC_DATA]’s […"
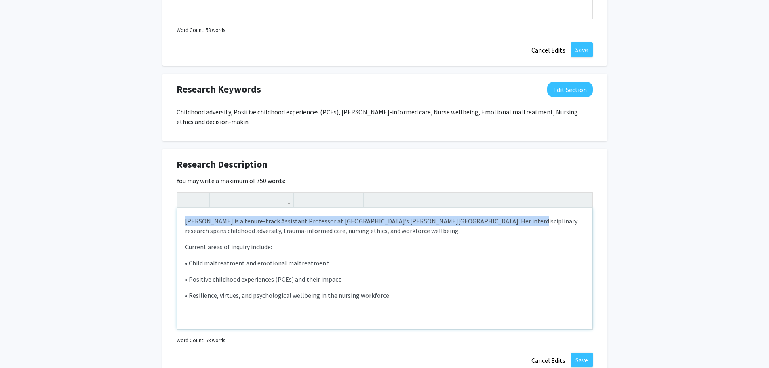
drag, startPoint x: 489, startPoint y: 221, endPoint x: 127, endPoint y: 211, distance: 362.4
click at [127, 211] on div "[PERSON_NAME] Edit Section See Public View help Title: Assistant Professor Degr…" at bounding box center [384, 7] width 769 height 1026
copy p "[PERSON_NAME] is a tenure-track Assistant Professor at [GEOGRAPHIC_DATA]’s [PER…"
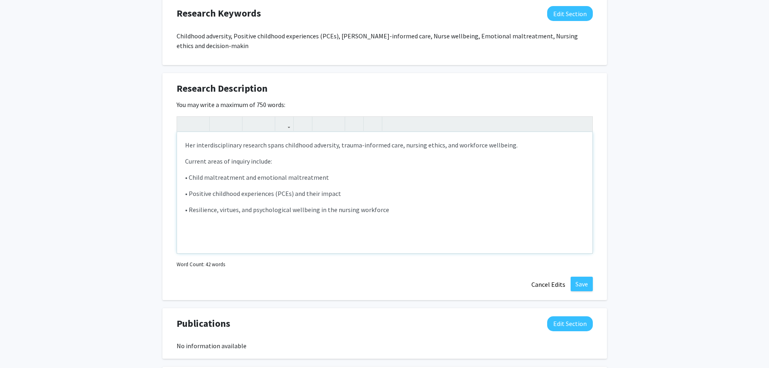
scroll to position [616, 0]
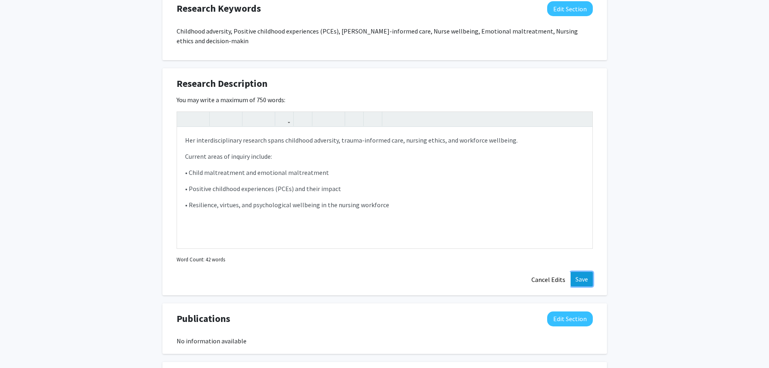
click at [585, 279] on button "Save" at bounding box center [582, 279] width 22 height 15
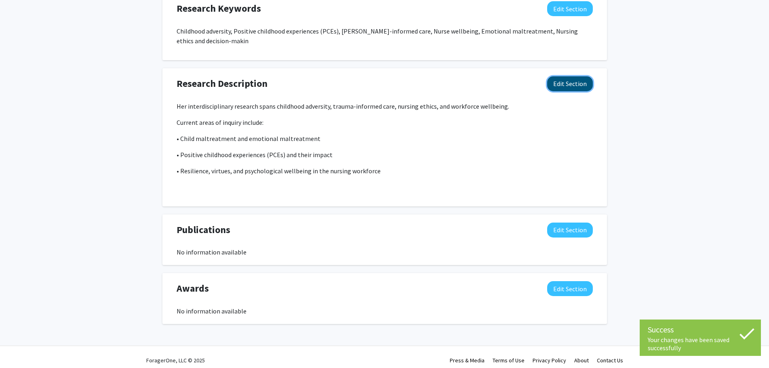
click at [565, 82] on button "Edit Section" at bounding box center [570, 83] width 46 height 15
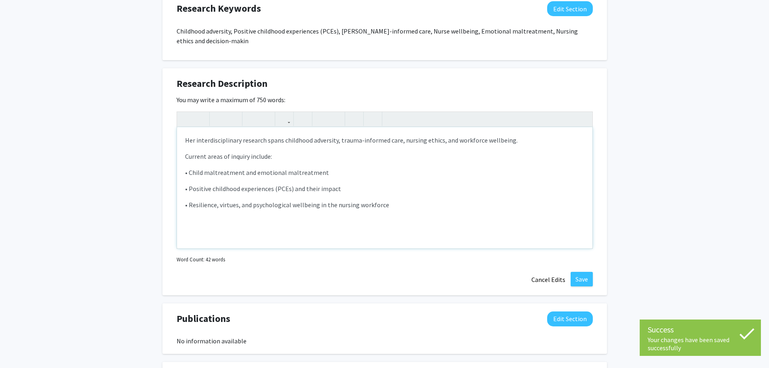
click at [188, 137] on p "Her interdisciplinary research spans childhood adversity, trauma-informed care,…" at bounding box center [385, 140] width 400 height 10
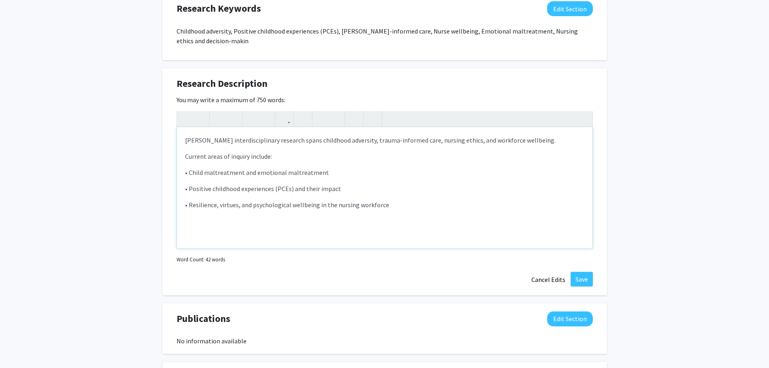
type textarea "<p>[PERSON_NAME] interdisciplinary research spans childhood adversity, trauma-i…"
click at [577, 276] on button "Save" at bounding box center [582, 279] width 22 height 15
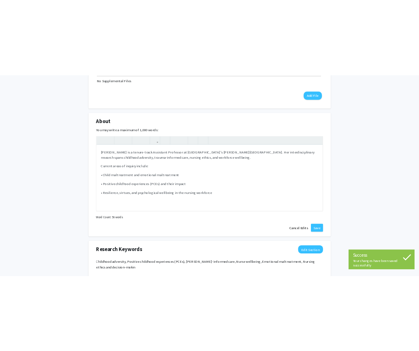
scroll to position [292, 0]
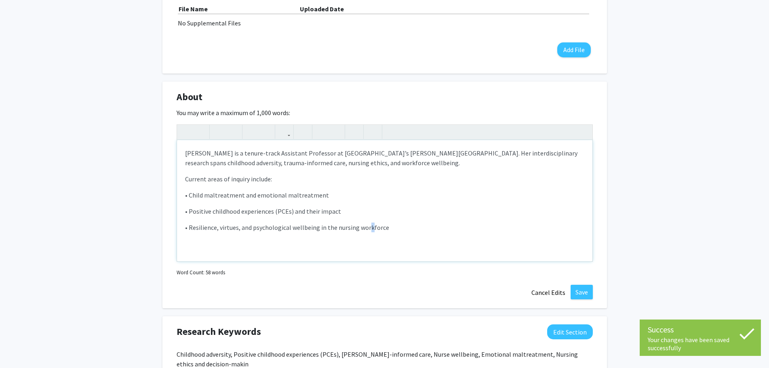
drag, startPoint x: 369, startPoint y: 219, endPoint x: 381, endPoint y: 221, distance: 11.9
click at [369, 220] on div "[PERSON_NAME] is a tenure-track Assistant Professor at [GEOGRAPHIC_DATA]’s [PER…" at bounding box center [385, 200] width 416 height 121
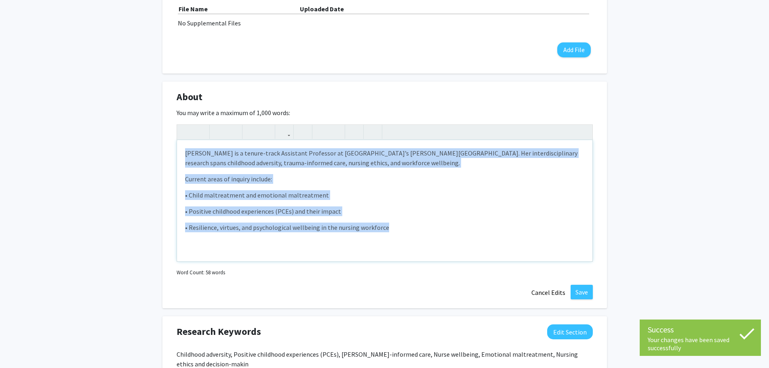
drag, startPoint x: 431, startPoint y: 231, endPoint x: 42, endPoint y: 116, distance: 406.5
click at [42, 116] on div "[PERSON_NAME] Edit Section See Public View help Title: Assistant Professor Degr…" at bounding box center [384, 205] width 769 height 937
paste div "Note to users with screen readers: Please deactivate our accessibility plugin f…"
type textarea "<p>[PERSON_NAME] is a tenure-track Assistant Professor at [GEOGRAPHIC_DATA]’s […"
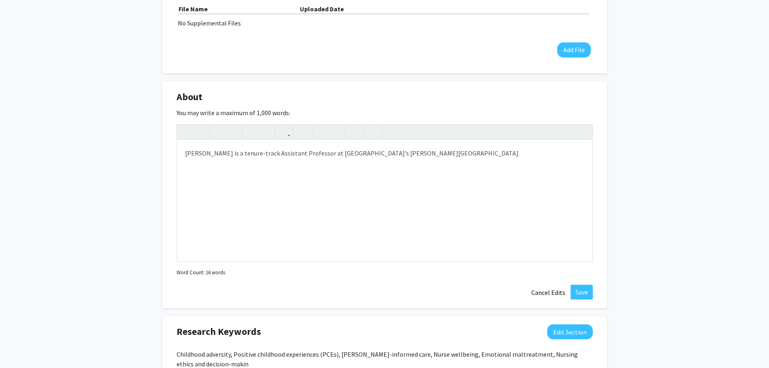
click at [90, 216] on div "[PERSON_NAME] Edit Section See Public View help Title: Assistant Professor Degr…" at bounding box center [384, 205] width 769 height 937
click at [527, 157] on p "[PERSON_NAME] is a tenure-track Assistant Professor at [GEOGRAPHIC_DATA]’s [PER…" at bounding box center [385, 153] width 400 height 10
click at [488, 174] on p "[PERSON_NAME] is a tenure-track Assistant Professor at [GEOGRAPHIC_DATA]’s [PER…" at bounding box center [385, 179] width 400 height 10
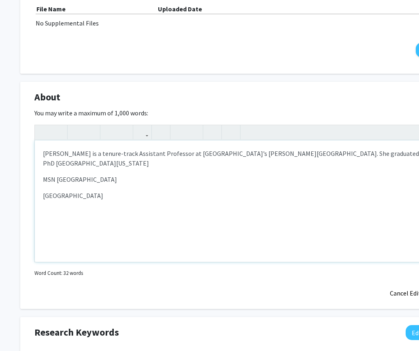
click at [206, 190] on p "MSN [GEOGRAPHIC_DATA]" at bounding box center [243, 195] width 400 height 10
click at [387, 174] on p "[PERSON_NAME] is a tenure-track Assistant Professor at [GEOGRAPHIC_DATA]’s [PER…" at bounding box center [243, 179] width 400 height 10
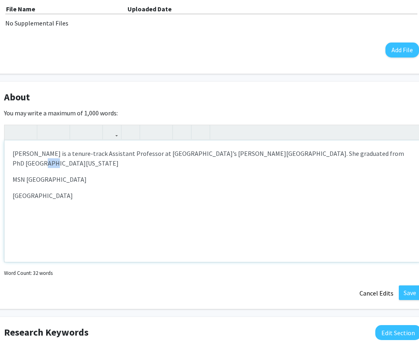
scroll to position [292, 51]
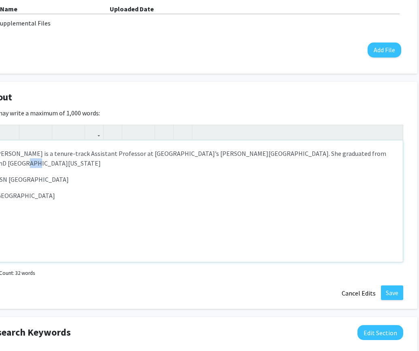
drag, startPoint x: 404, startPoint y: 152, endPoint x: 414, endPoint y: 153, distance: 9.7
click at [414, 153] on div "About Edit Section You may write a maximum of 1,000 words: <p>[PERSON_NAME] is …" at bounding box center [194, 195] width 445 height 227
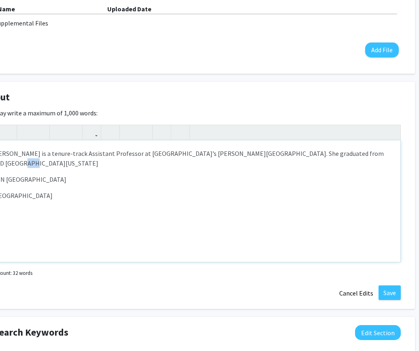
copy p "PhD"
click at [351, 174] on p "[PERSON_NAME] is a tenure-track Assistant Professor at [GEOGRAPHIC_DATA]’s [PER…" at bounding box center [192, 179] width 400 height 10
click at [353, 174] on p "[PERSON_NAME] is a tenure-track Assistant Professor at [GEOGRAPHIC_DATA]’s [PER…" at bounding box center [192, 179] width 400 height 10
click at [265, 174] on p "[PERSON_NAME] is a tenure-track Assistant Professor at [GEOGRAPHIC_DATA]’s [PER…" at bounding box center [192, 179] width 400 height 10
click at [19, 174] on p "[PERSON_NAME] is a tenure-track Assistant Professor at [GEOGRAPHIC_DATA]’s [PER…" at bounding box center [192, 179] width 400 height 10
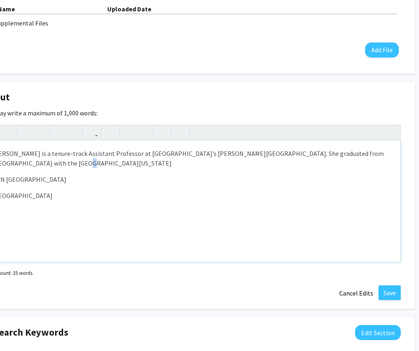
click at [31, 174] on p "[PERSON_NAME] is a tenure-track Assistant Professor at [GEOGRAPHIC_DATA]’s [PER…" at bounding box center [192, 179] width 400 height 10
click at [32, 174] on p "[PERSON_NAME] is a tenure-track Assistant Professor at [GEOGRAPHIC_DATA]’s [PER…" at bounding box center [192, 179] width 400 height 10
click at [33, 174] on p "[PERSON_NAME] is a tenure-track Assistant Professor at [GEOGRAPHIC_DATA]’s [PER…" at bounding box center [192, 179] width 400 height 10
click at [89, 169] on div "[PERSON_NAME] is a tenure-track Assistant Professor at [GEOGRAPHIC_DATA]’s [PER…" at bounding box center [192, 200] width 416 height 121
click at [50, 174] on p "[PERSON_NAME] is a tenure-track Assistant Professor at [GEOGRAPHIC_DATA]’s [PER…" at bounding box center [192, 179] width 400 height 10
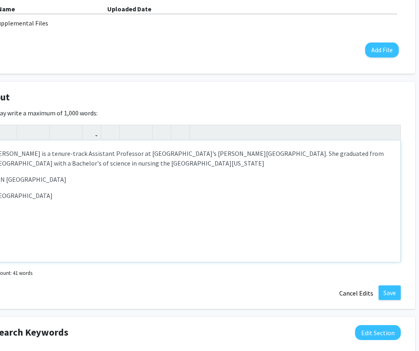
click at [295, 215] on p "Note to users with screen readers: Please deactivate our accessibility plugin f…" at bounding box center [192, 212] width 400 height 10
click at [124, 174] on p "[PERSON_NAME] is a tenure-track Assistant Professor at [GEOGRAPHIC_DATA]’s [PER…" at bounding box center [192, 179] width 400 height 10
drag, startPoint x: 315, startPoint y: 169, endPoint x: 297, endPoint y: 156, distance: 21.7
click at [297, 156] on div "[PERSON_NAME] is a tenure-track Assistant Professor at [GEOGRAPHIC_DATA]’s [PER…" at bounding box center [192, 200] width 416 height 121
click at [271, 169] on div "[PERSON_NAME] is a tenure-track Assistant Professor at [GEOGRAPHIC_DATA]’s [PER…" at bounding box center [192, 200] width 416 height 121
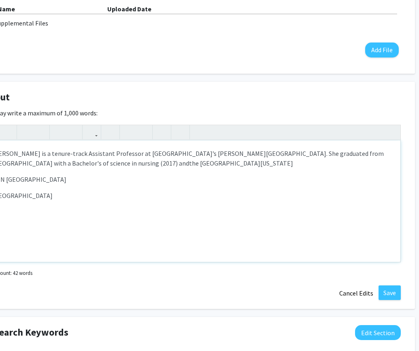
drag, startPoint x: 332, startPoint y: 169, endPoint x: 325, endPoint y: 170, distance: 7.9
click at [325, 170] on div "[PERSON_NAME] is a tenure-track Assistant Professor at [GEOGRAPHIC_DATA]’s [PER…" at bounding box center [192, 200] width 416 height 121
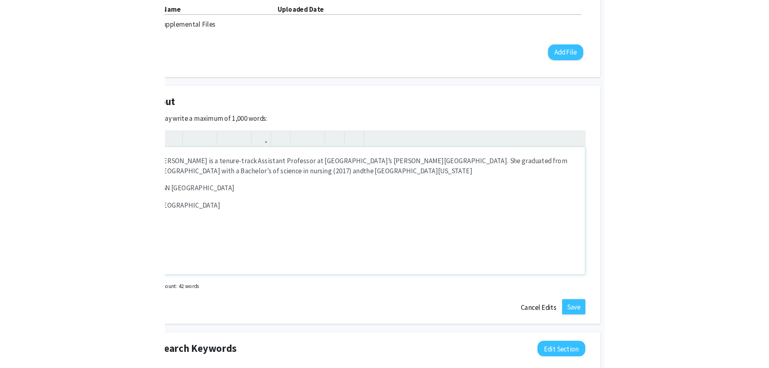
scroll to position [292, 0]
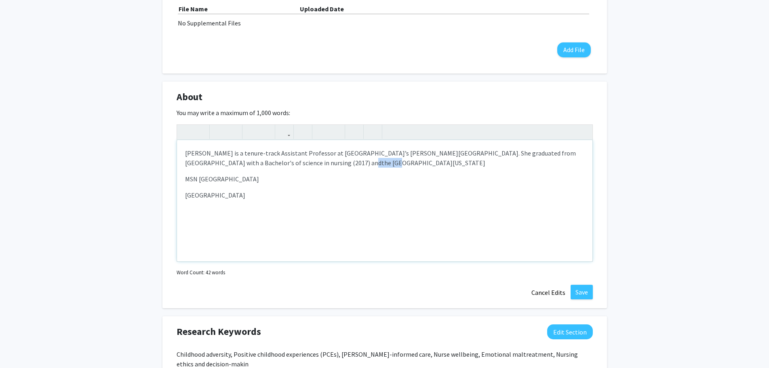
drag, startPoint x: 316, startPoint y: 163, endPoint x: 336, endPoint y: 165, distance: 19.9
click at [336, 174] on p "[PERSON_NAME] is a tenure-track Assistant Professor at [GEOGRAPHIC_DATA]’s [PER…" at bounding box center [385, 179] width 400 height 10
drag, startPoint x: 336, startPoint y: 165, endPoint x: 318, endPoint y: 166, distance: 17.5
click at [318, 174] on p "[PERSON_NAME] is a tenure-track Assistant Professor at [GEOGRAPHIC_DATA]’s [PER…" at bounding box center [385, 179] width 400 height 10
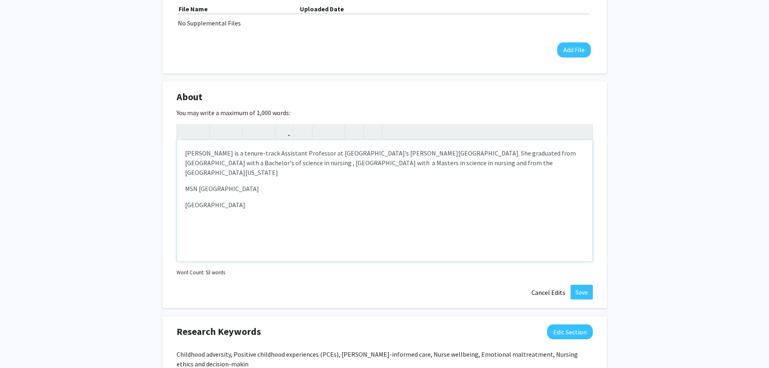
click at [302, 180] on div "[PERSON_NAME] is a tenure-track Assistant Professor at [GEOGRAPHIC_DATA]’s [PER…" at bounding box center [385, 200] width 416 height 121
click at [300, 184] on p "[PERSON_NAME] is a tenure-track Assistant Professor at [GEOGRAPHIC_DATA]’s [PER…" at bounding box center [385, 189] width 400 height 10
drag, startPoint x: 303, startPoint y: 207, endPoint x: 162, endPoint y: 187, distance: 142.6
click at [163, 187] on div "About Edit Section You may write a maximum of 1,000 words: <p>[PERSON_NAME] is …" at bounding box center [385, 195] width 445 height 227
click at [461, 184] on p "[PERSON_NAME] is a tenure-track Assistant Professor at [GEOGRAPHIC_DATA]’s [PER…" at bounding box center [385, 189] width 400 height 10
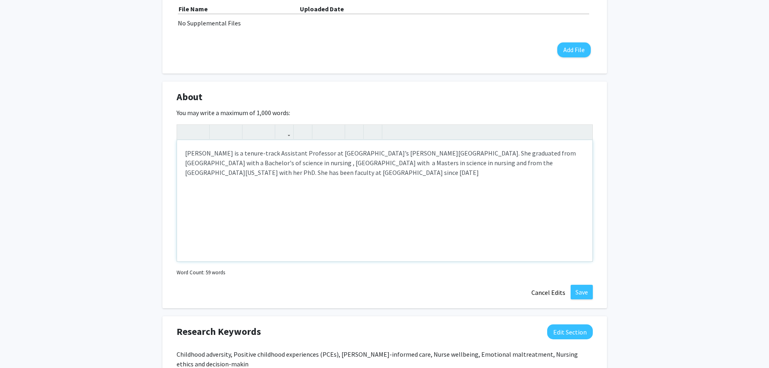
click at [460, 184] on p "[PERSON_NAME] is a tenure-track Assistant Professor at [GEOGRAPHIC_DATA]’s [PER…" at bounding box center [385, 189] width 400 height 10
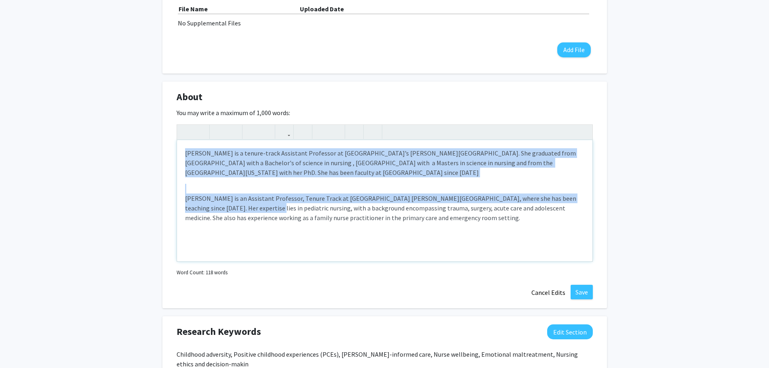
drag, startPoint x: 240, startPoint y: 208, endPoint x: 159, endPoint y: 193, distance: 82.6
click at [159, 193] on div "[PERSON_NAME] Edit Section See Public View help Title: Assistant Professor Degr…" at bounding box center [384, 205] width 769 height 937
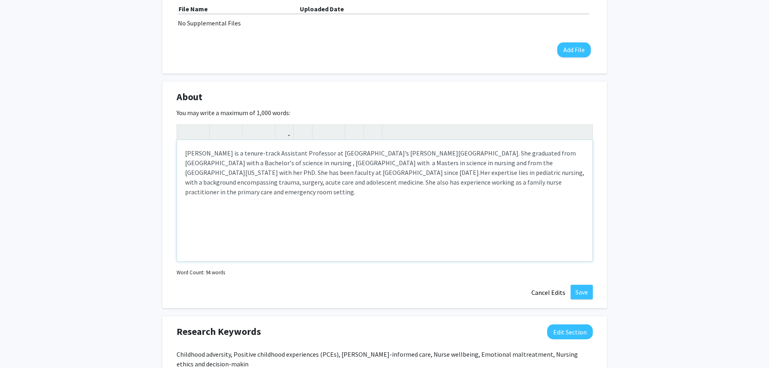
click at [454, 173] on span "Her expertise lies in pediatric nursing, with a background encompassing trauma,…" at bounding box center [385, 182] width 400 height 27
click at [444, 174] on span "Her expertise lies in pediatric nursing, with a background encompassing trauma,…" at bounding box center [385, 182] width 400 height 27
click at [259, 184] on span "Her clinical expertise lies in pediatric nursing, with a background encompassin…" at bounding box center [383, 182] width 397 height 27
drag, startPoint x: 495, startPoint y: 181, endPoint x: 352, endPoint y: 182, distance: 142.7
click at [352, 182] on span "Her clinical expertise lies in pediatric nursing, with a background encompassin…" at bounding box center [383, 182] width 397 height 27
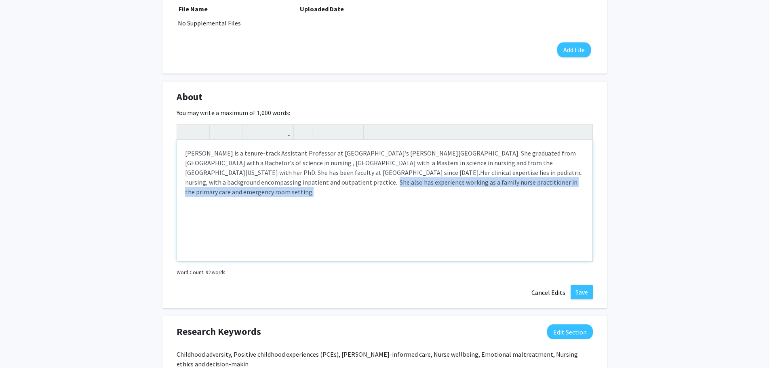
drag, startPoint x: 359, startPoint y: 190, endPoint x: 353, endPoint y: 183, distance: 9.5
click at [353, 183] on p "[PERSON_NAME] is a tenure-track Assistant Professor at [GEOGRAPHIC_DATA]’s [PER…" at bounding box center [385, 172] width 400 height 49
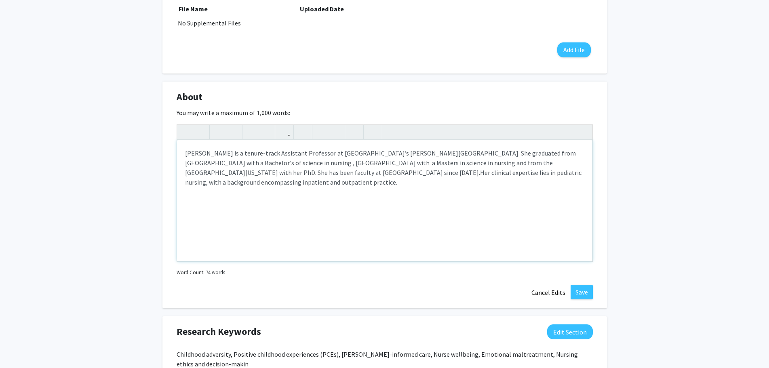
drag, startPoint x: 369, startPoint y: 184, endPoint x: 183, endPoint y: 150, distance: 189.2
click at [183, 150] on div "[PERSON_NAME] is a tenure-track Assistant Professor at [GEOGRAPHIC_DATA]’s [PER…" at bounding box center [385, 200] width 416 height 121
copy p "[PERSON_NAME] is a tenure-track Assistant Professor at [GEOGRAPHIC_DATA]’s [PER…"
type textarea "<span style="font-size: 1rem;"></span><p>[PERSON_NAME] is a tenure-track Assist…"
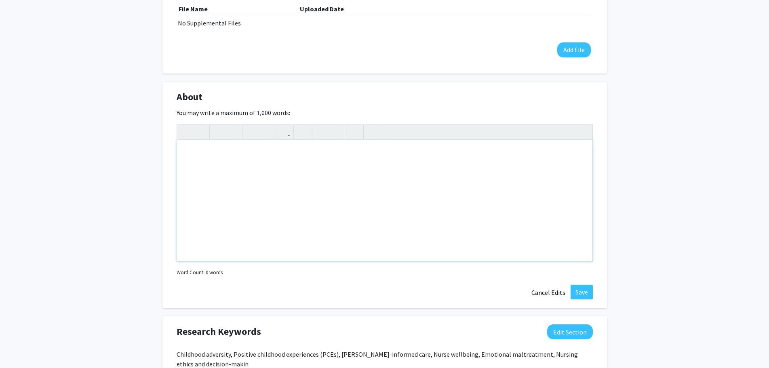
type textarea "<p>[PERSON_NAME] is a tenure-track Assistant Professor at [GEOGRAPHIC_DATA]’s […"
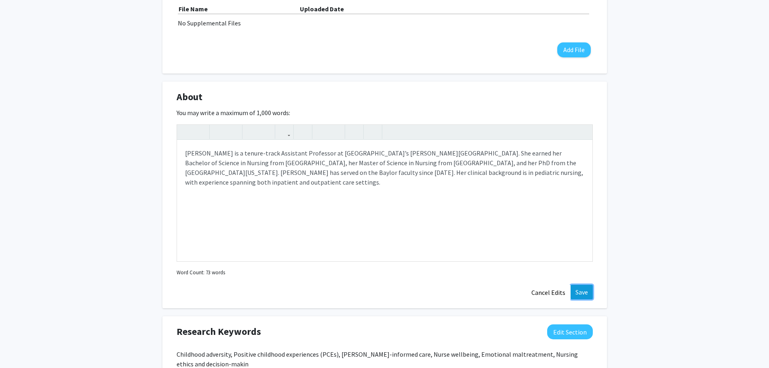
click at [578, 293] on button "Save" at bounding box center [582, 292] width 22 height 15
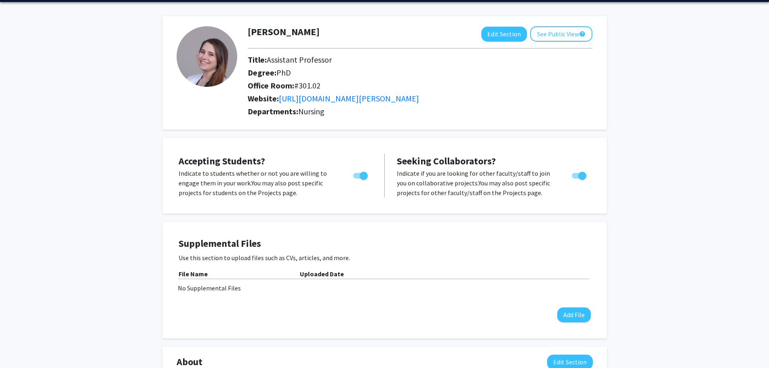
scroll to position [0, 0]
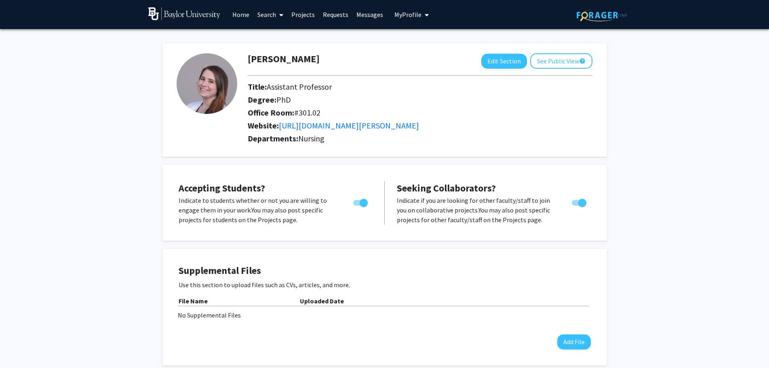
drag, startPoint x: 411, startPoint y: 190, endPoint x: 380, endPoint y: 85, distance: 108.9
click at [573, 66] on button "See Public View help" at bounding box center [562, 60] width 62 height 15
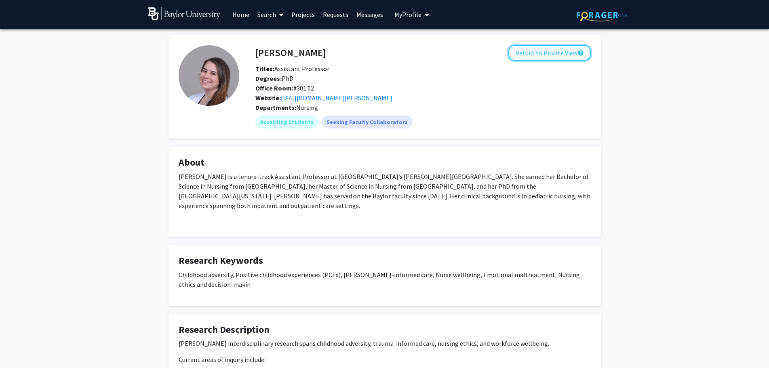
click at [560, 53] on button "Return to Private View help" at bounding box center [550, 52] width 82 height 15
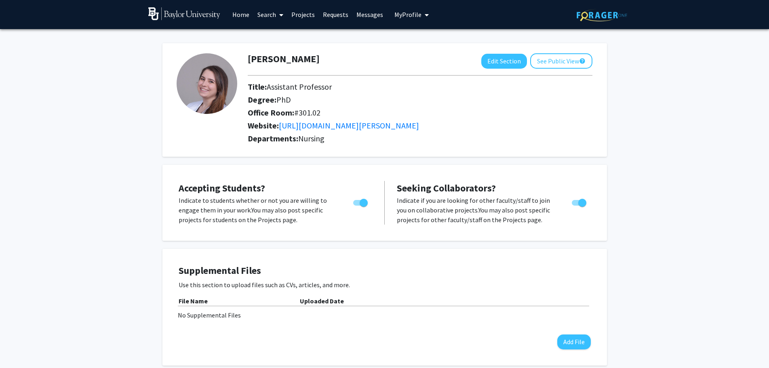
click at [299, 15] on link "Projects" at bounding box center [303, 14] width 32 height 28
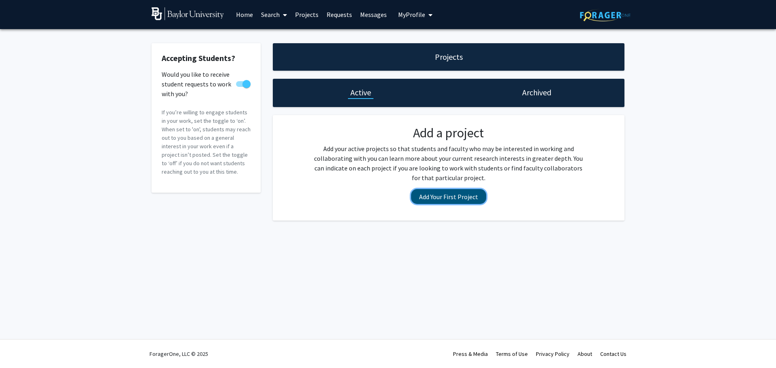
click at [459, 195] on button "Add Your First Project" at bounding box center [448, 196] width 75 height 15
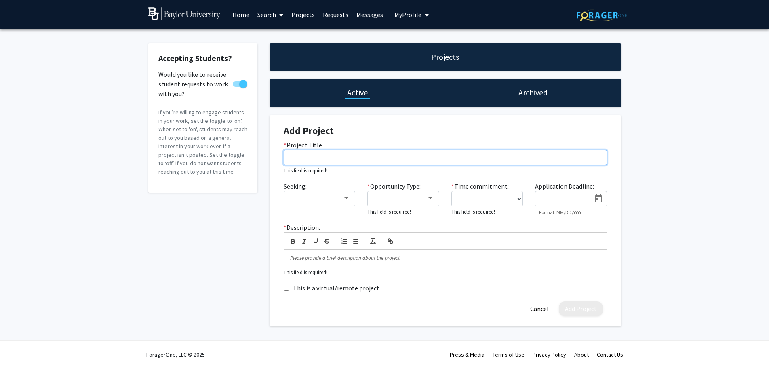
click at [328, 157] on input "* Project Title" at bounding box center [445, 157] width 323 height 15
click at [342, 152] on input "* Project Title" at bounding box center [445, 157] width 323 height 15
paste input "Addressing Emotional Maltreatment: A Vignette-Based Study of Healthcare Profess…"
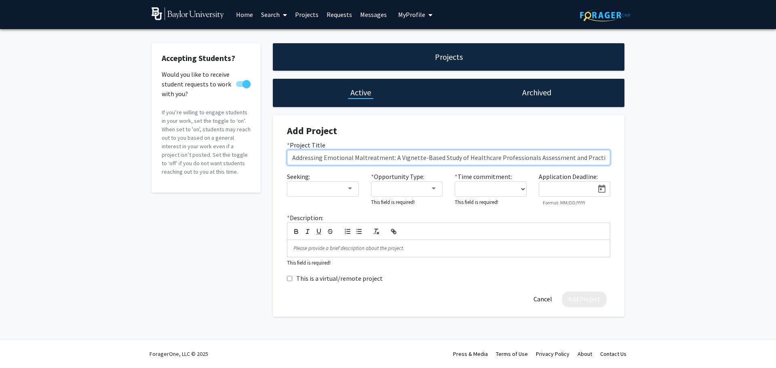
type input "Addressing Emotional Maltreatment: A Vignette-Based Study of Healthcare Profess…"
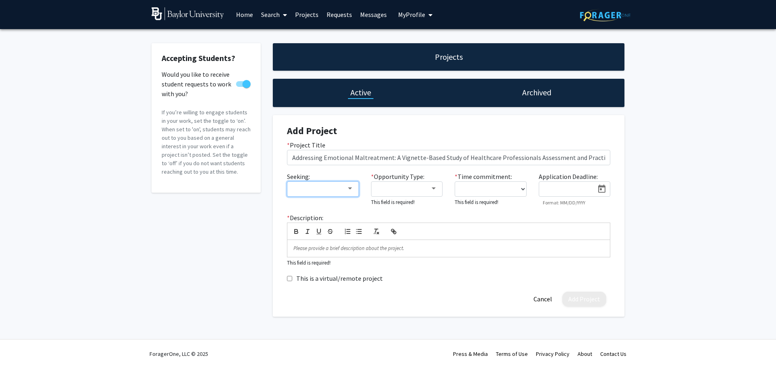
click at [349, 187] on div at bounding box center [350, 189] width 7 height 6
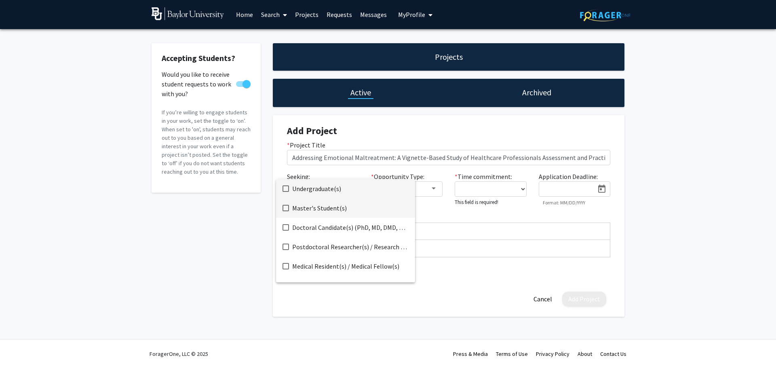
scroll to position [13, 0]
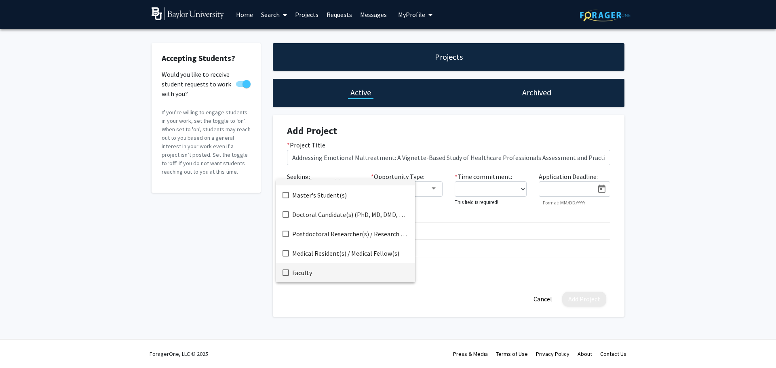
click at [343, 271] on span "Faculty" at bounding box center [350, 272] width 116 height 19
click at [346, 275] on span "Faculty" at bounding box center [350, 272] width 116 height 19
click at [350, 138] on div at bounding box center [388, 184] width 776 height 368
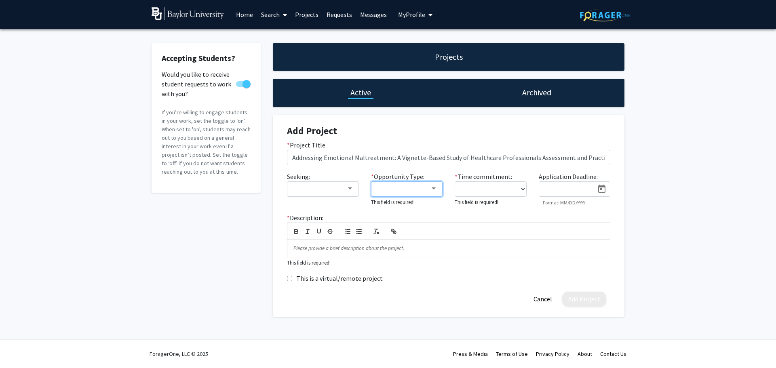
click at [417, 192] on div at bounding box center [403, 189] width 54 height 10
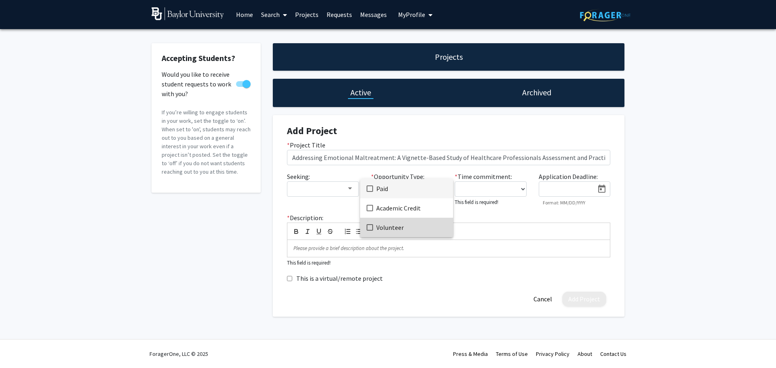
click at [411, 227] on span "Volunteer" at bounding box center [411, 227] width 70 height 19
click at [424, 207] on span "Academic Credit" at bounding box center [411, 208] width 70 height 19
click at [484, 191] on div at bounding box center [388, 184] width 776 height 368
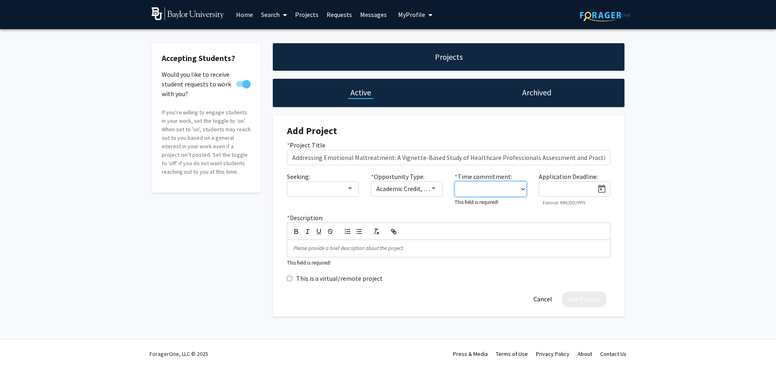
click at [511, 190] on select "0 - 5 hours/week 5 - 10 hours/week 10 - 15 hours/week 15 - 20 hours/week 20 - 3…" at bounding box center [491, 189] width 72 height 15
select select "0 - 5"
click at [455, 182] on select "0 - 5 hours/week 5 - 10 hours/week 10 - 15 hours/week 15 - 20 hours/week 20 - 3…" at bounding box center [491, 189] width 72 height 15
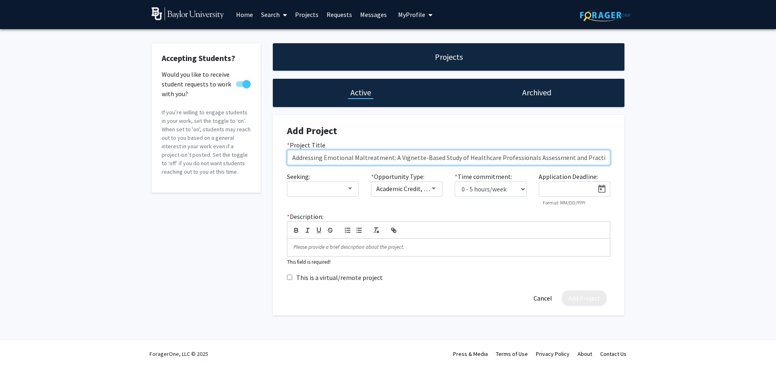
click at [595, 157] on input "Addressing Emotional Maltreatment: A Vignette-Based Study of Healthcare Profess…" at bounding box center [448, 157] width 323 height 15
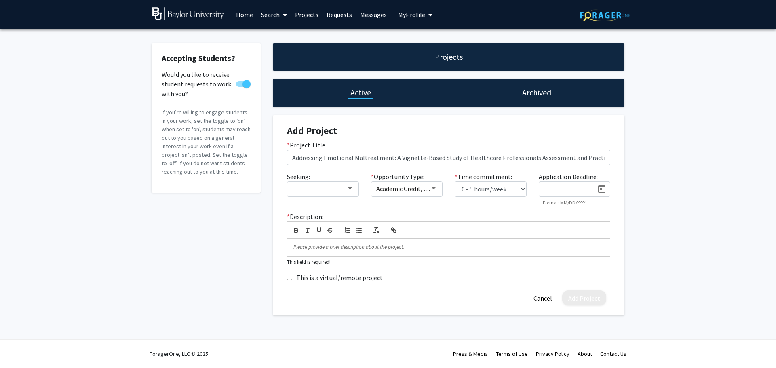
click at [290, 279] on input "This is a virtual/remote project" at bounding box center [289, 277] width 5 height 5
checkbox input "true"
click at [335, 244] on p at bounding box center [449, 247] width 311 height 7
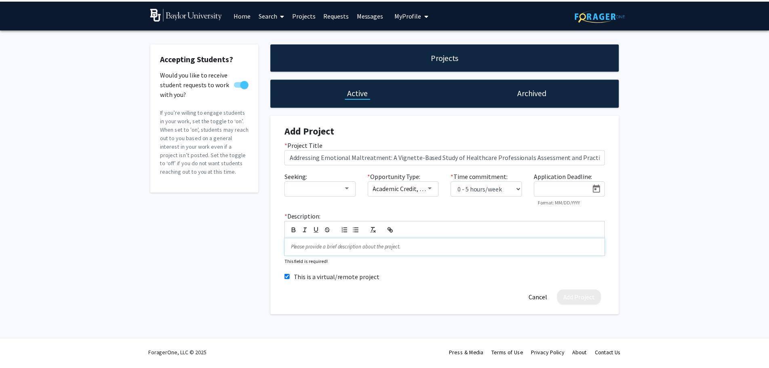
scroll to position [0, 0]
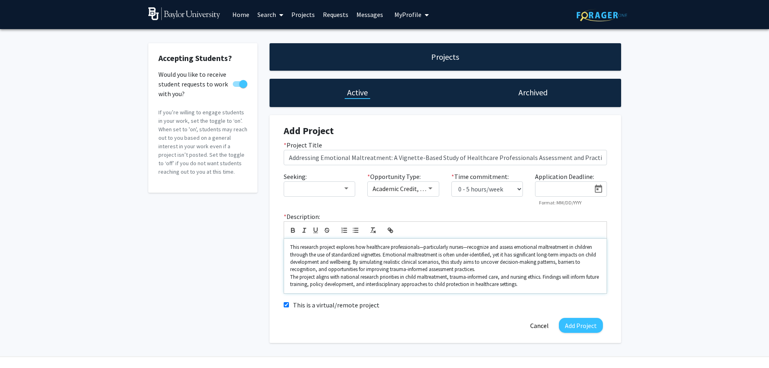
click at [465, 248] on p "This research project explores how healthcare professionals—particularly nurses…" at bounding box center [445, 259] width 311 height 30
click at [468, 247] on p "This research project explores how healthcare professionals—particularly nurses…" at bounding box center [445, 259] width 311 height 30
drag, startPoint x: 468, startPoint y: 247, endPoint x: 430, endPoint y: 248, distance: 38.4
click at [430, 248] on p "This research project explores how healthcare professionals—particularly nurses…" at bounding box center [445, 259] width 311 height 30
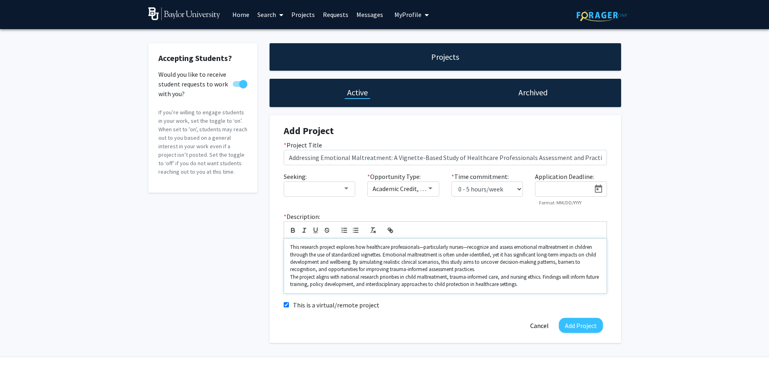
click at [422, 249] on p "This research project explores how healthcare professionals—particularly nurses…" at bounding box center [445, 259] width 311 height 30
click at [549, 246] on p "This research project explores how healthcare professionals (nurses, social wor…" at bounding box center [445, 259] width 311 height 30
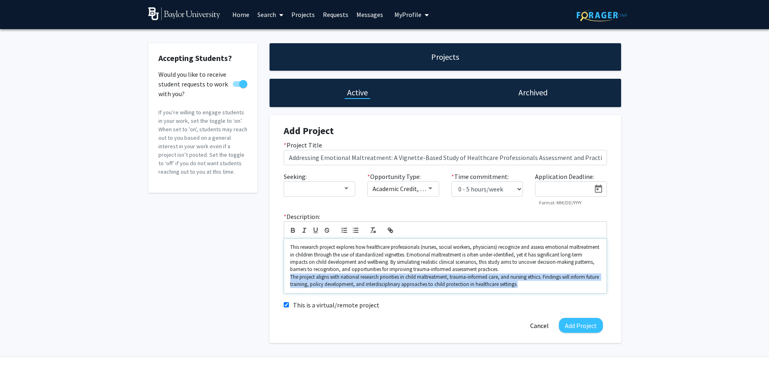
drag, startPoint x: 520, startPoint y: 273, endPoint x: 540, endPoint y: 286, distance: 23.9
click at [540, 286] on div "This research project explores how healthcare professionals (nurses, social wor…" at bounding box center [445, 266] width 323 height 55
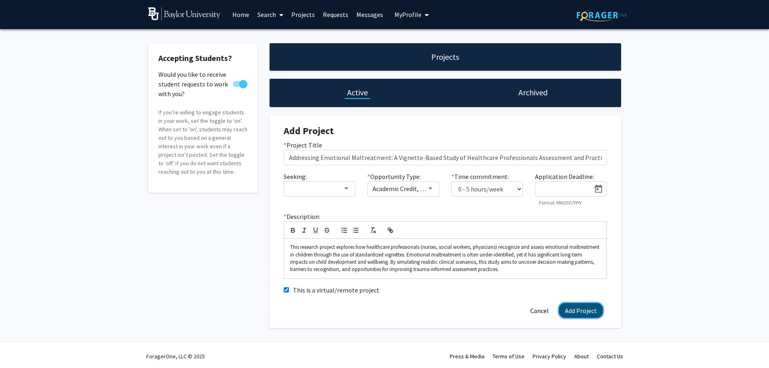
click at [577, 315] on button "Add Project" at bounding box center [581, 310] width 44 height 15
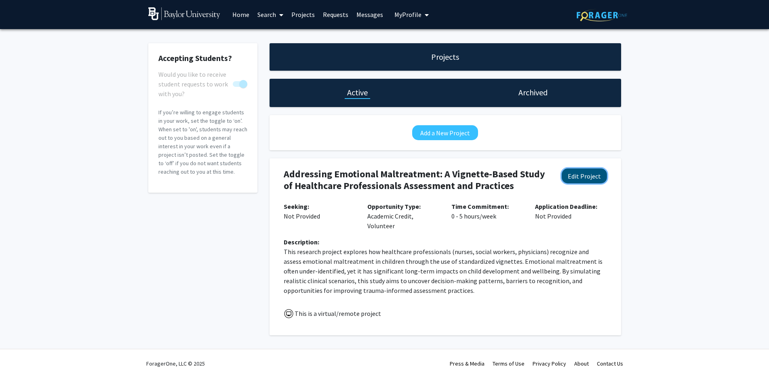
click at [582, 178] on button "Edit Project" at bounding box center [584, 176] width 45 height 15
select select "0 - 5"
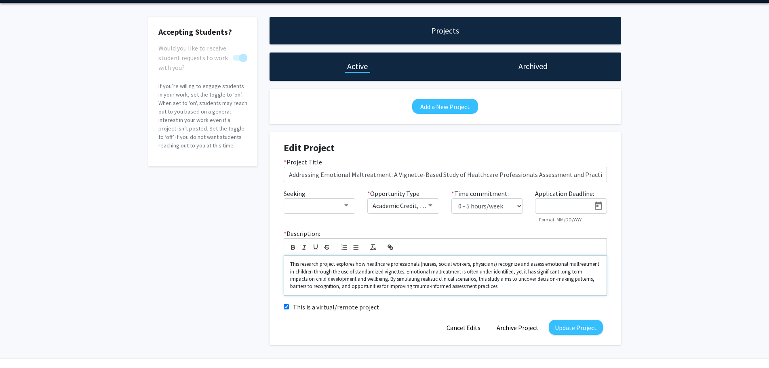
scroll to position [40, 0]
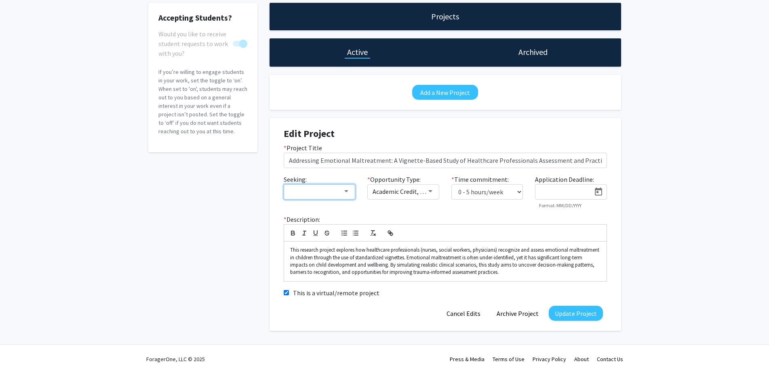
click at [345, 194] on div at bounding box center [346, 191] width 7 height 6
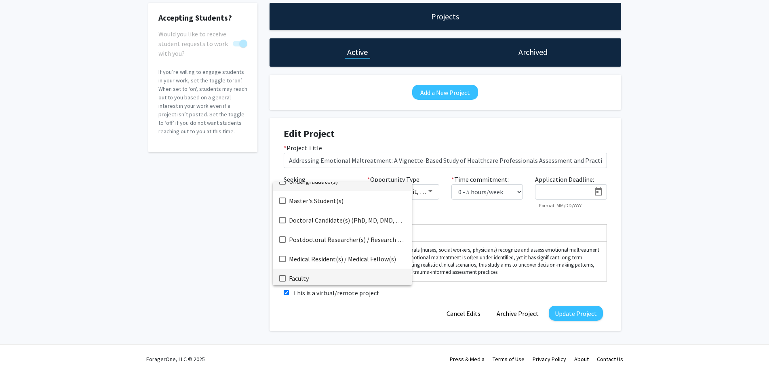
scroll to position [13, 0]
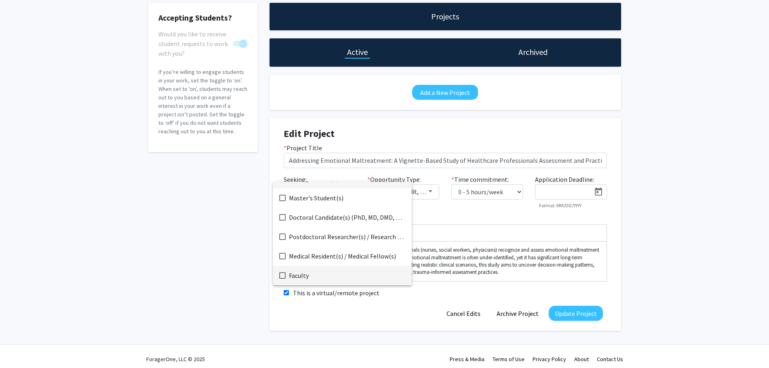
click at [335, 273] on span "Faculty" at bounding box center [347, 275] width 116 height 19
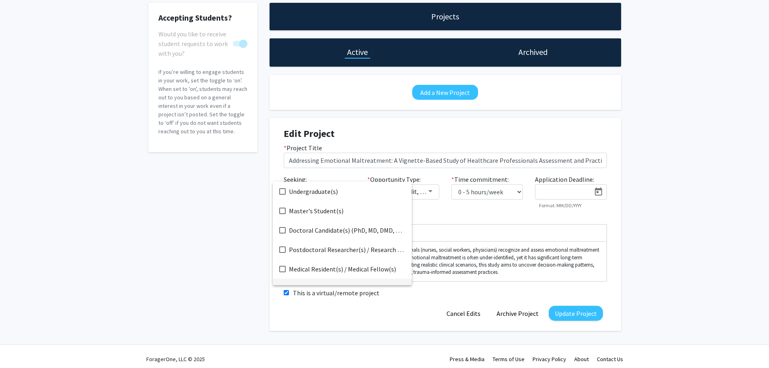
click at [531, 313] on div at bounding box center [384, 184] width 769 height 368
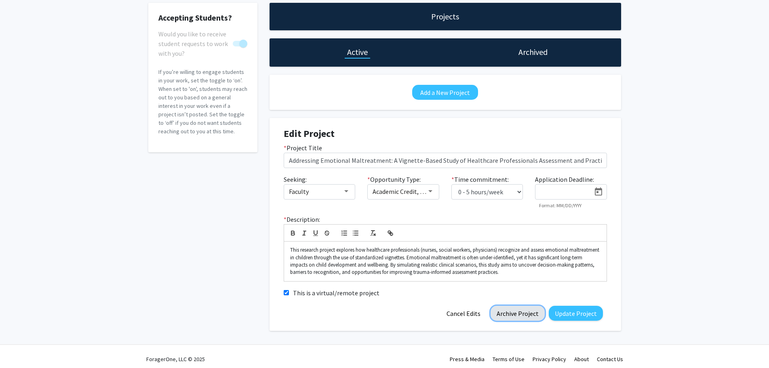
click at [520, 315] on button "Archive Project" at bounding box center [518, 313] width 54 height 15
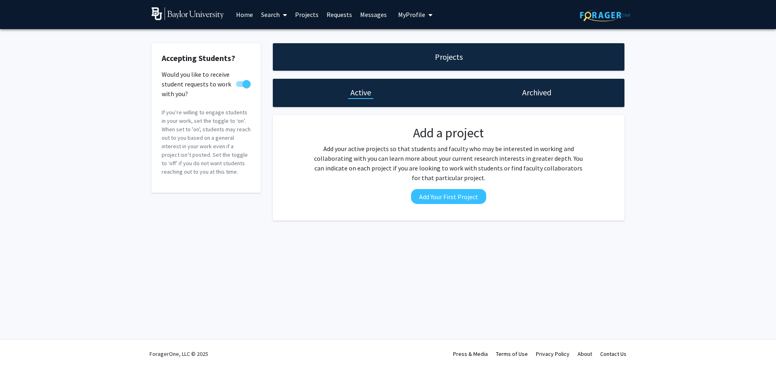
click at [517, 90] on div "Archived" at bounding box center [537, 93] width 176 height 28
click at [536, 90] on h1 "Archived" at bounding box center [536, 92] width 29 height 11
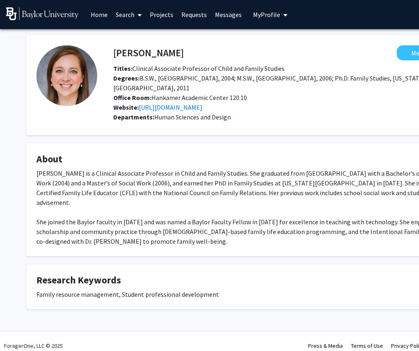
click at [128, 14] on link "Search" at bounding box center [129, 14] width 34 height 28
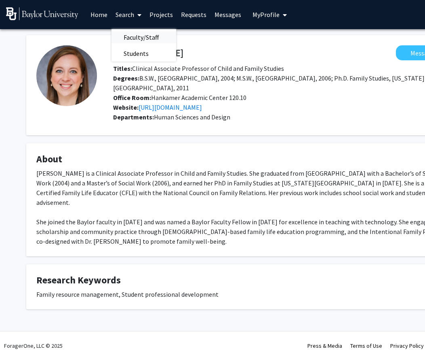
click at [134, 37] on span "Faculty/Staff" at bounding box center [141, 37] width 59 height 16
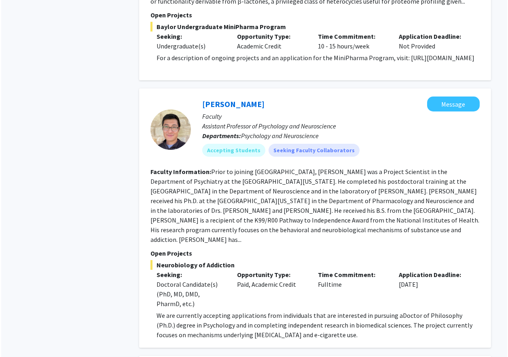
scroll to position [607, 0]
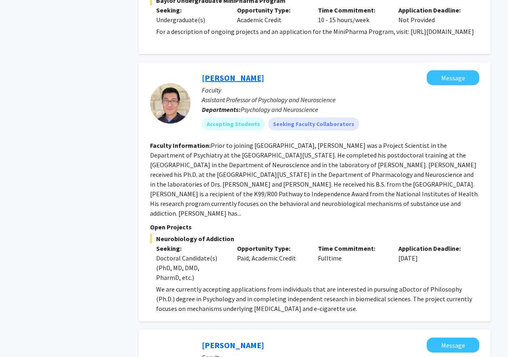
click at [225, 78] on link "Jacques Nguyen" at bounding box center [233, 78] width 62 height 10
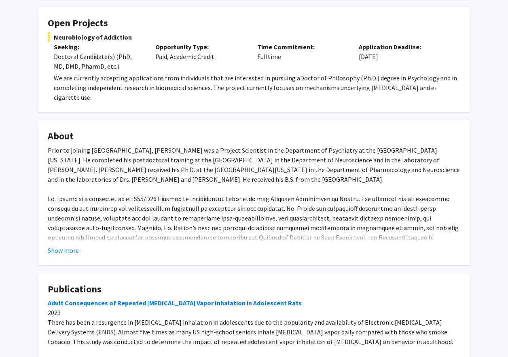
scroll to position [162, 0]
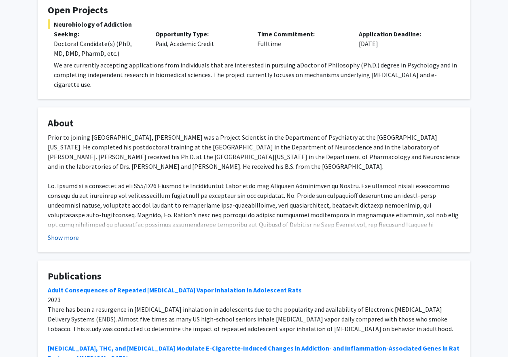
click at [63, 235] on button "Show more" at bounding box center [63, 238] width 31 height 10
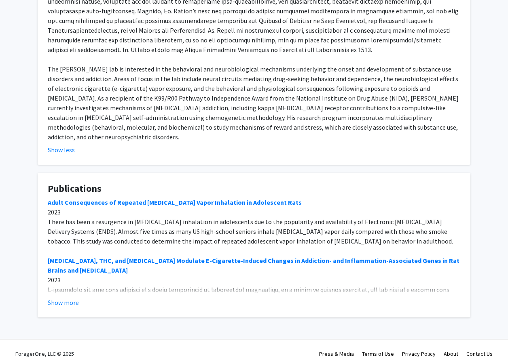
scroll to position [367, 0]
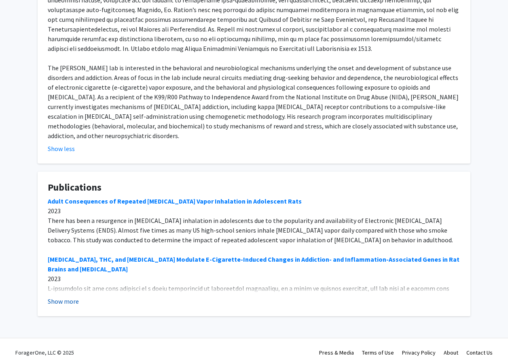
click at [65, 297] on button "Show more" at bounding box center [63, 302] width 31 height 10
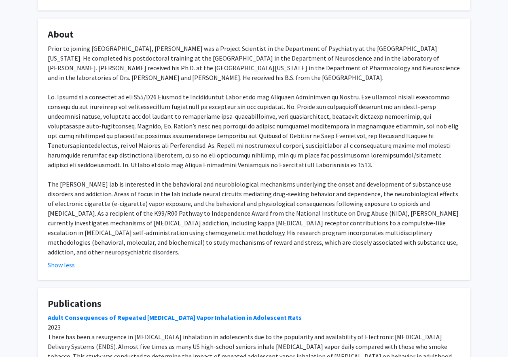
scroll to position [243, 0]
